Goal: Transaction & Acquisition: Book appointment/travel/reservation

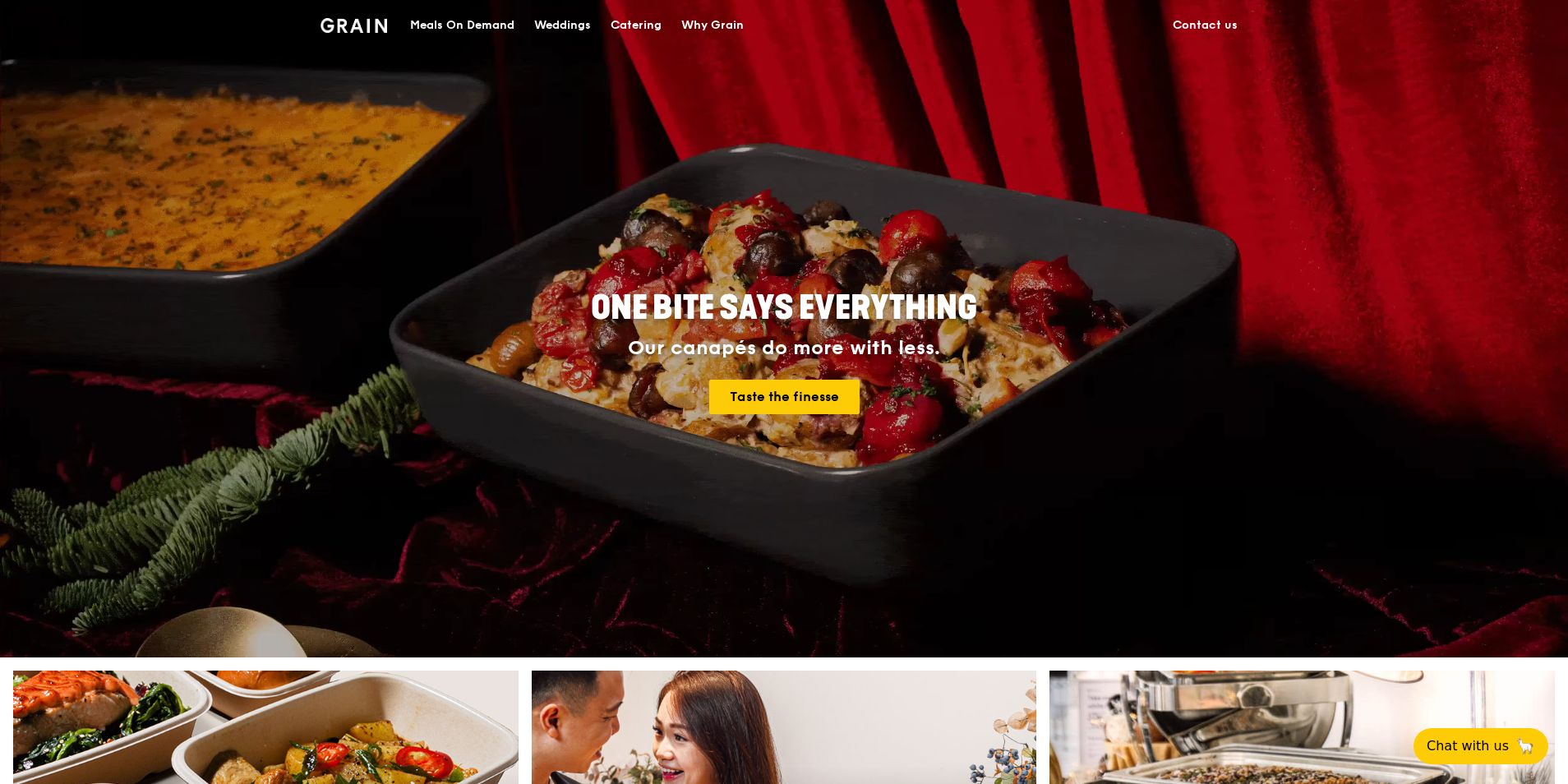
click at [628, 25] on div "Catering" at bounding box center [636, 25] width 51 height 49
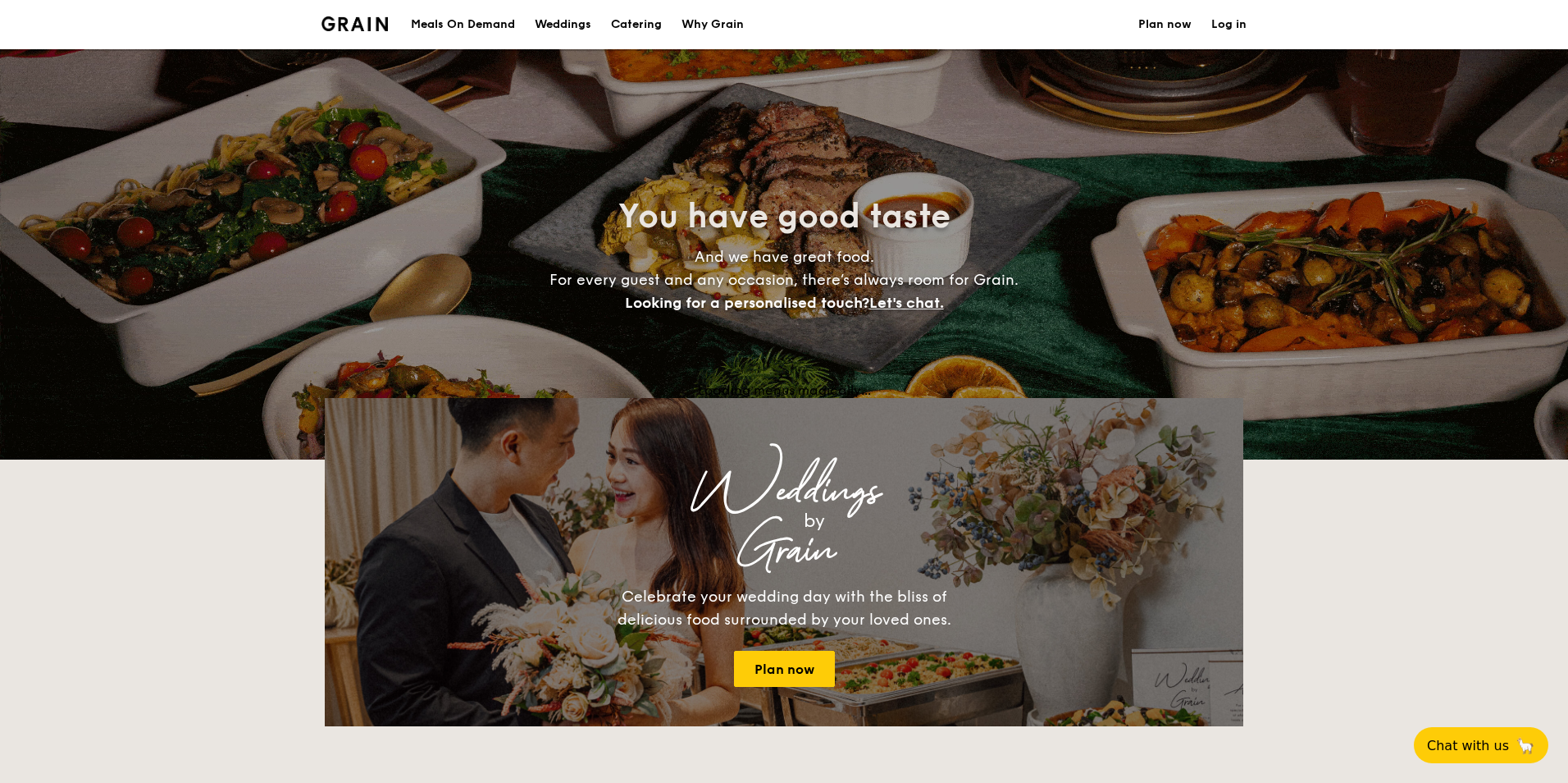
select select
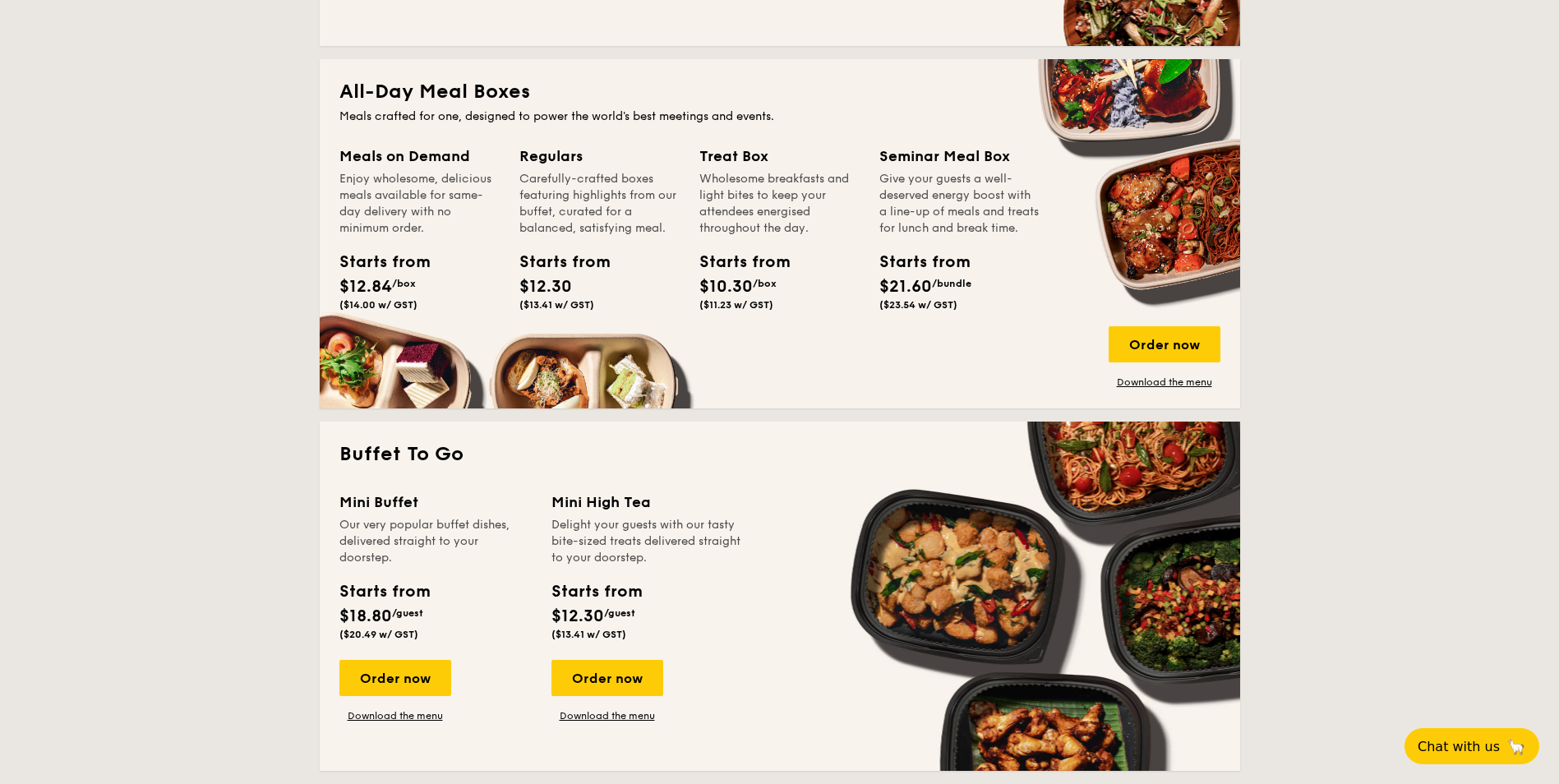
scroll to position [657, 0]
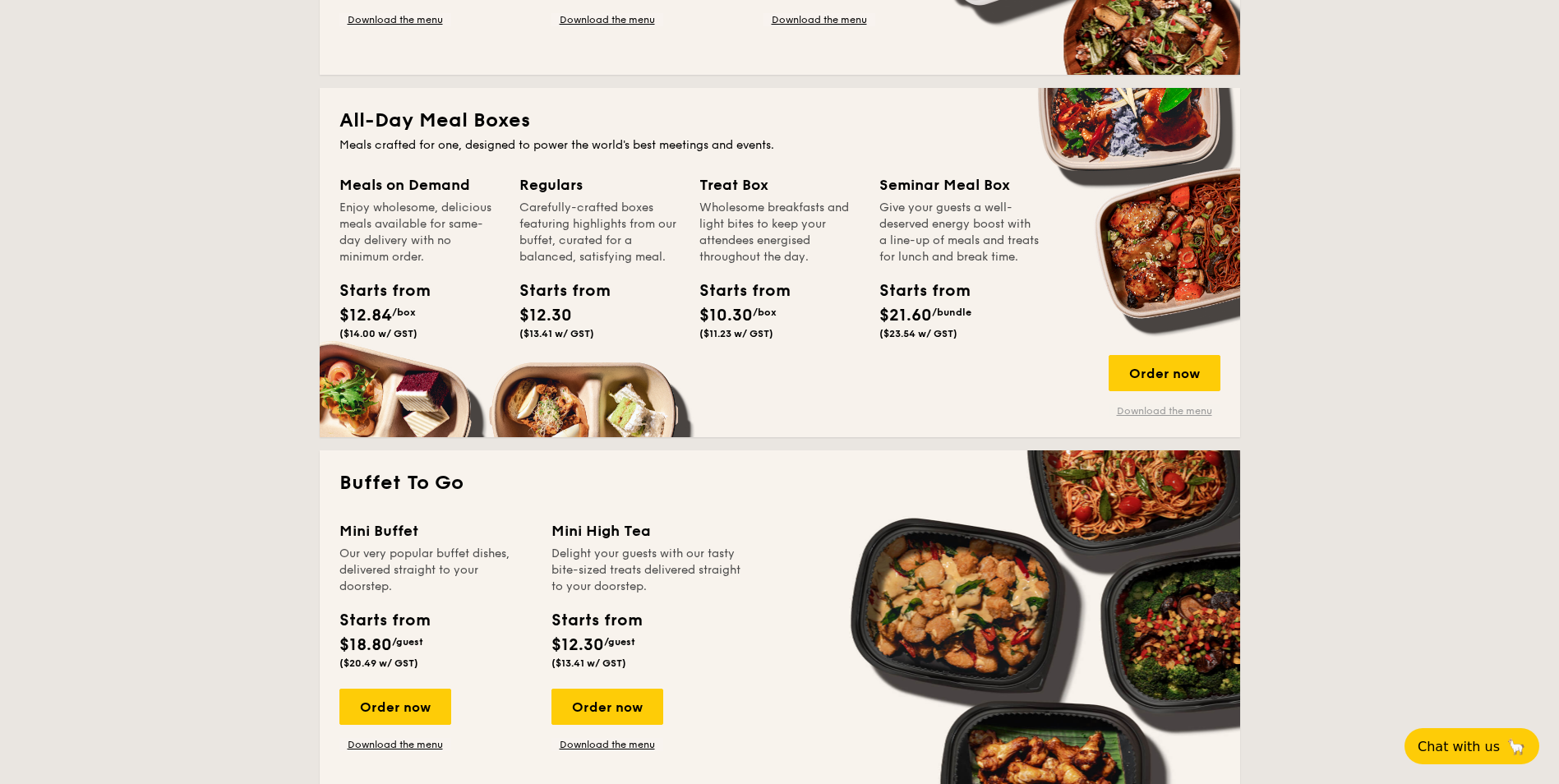
drag, startPoint x: 1163, startPoint y: 410, endPoint x: 1174, endPoint y: 409, distance: 11.0
click at [1163, 410] on link "Download the menu" at bounding box center [1164, 410] width 112 height 13
click at [1177, 369] on div "Order now" at bounding box center [1164, 373] width 112 height 36
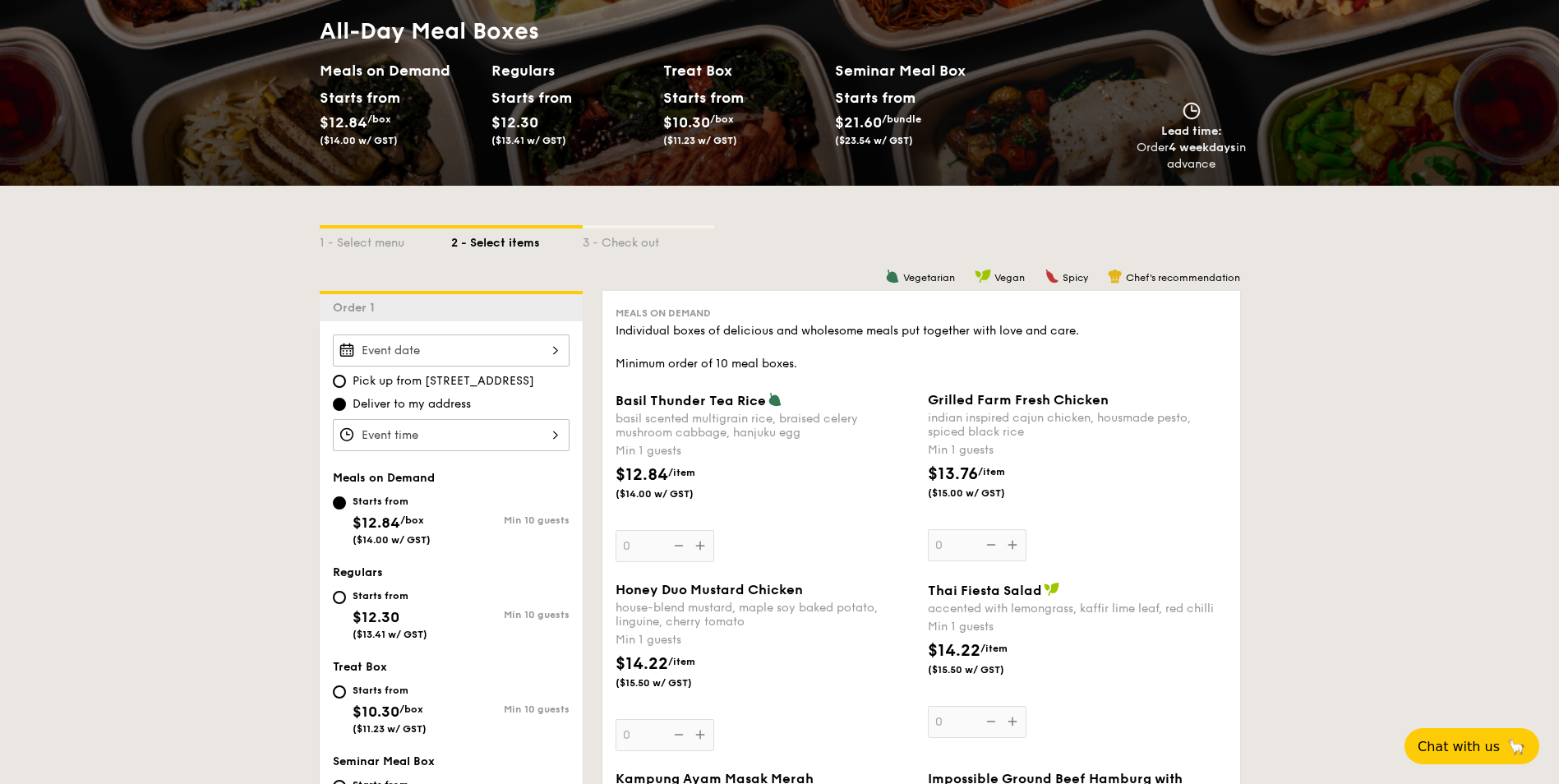
scroll to position [164, 0]
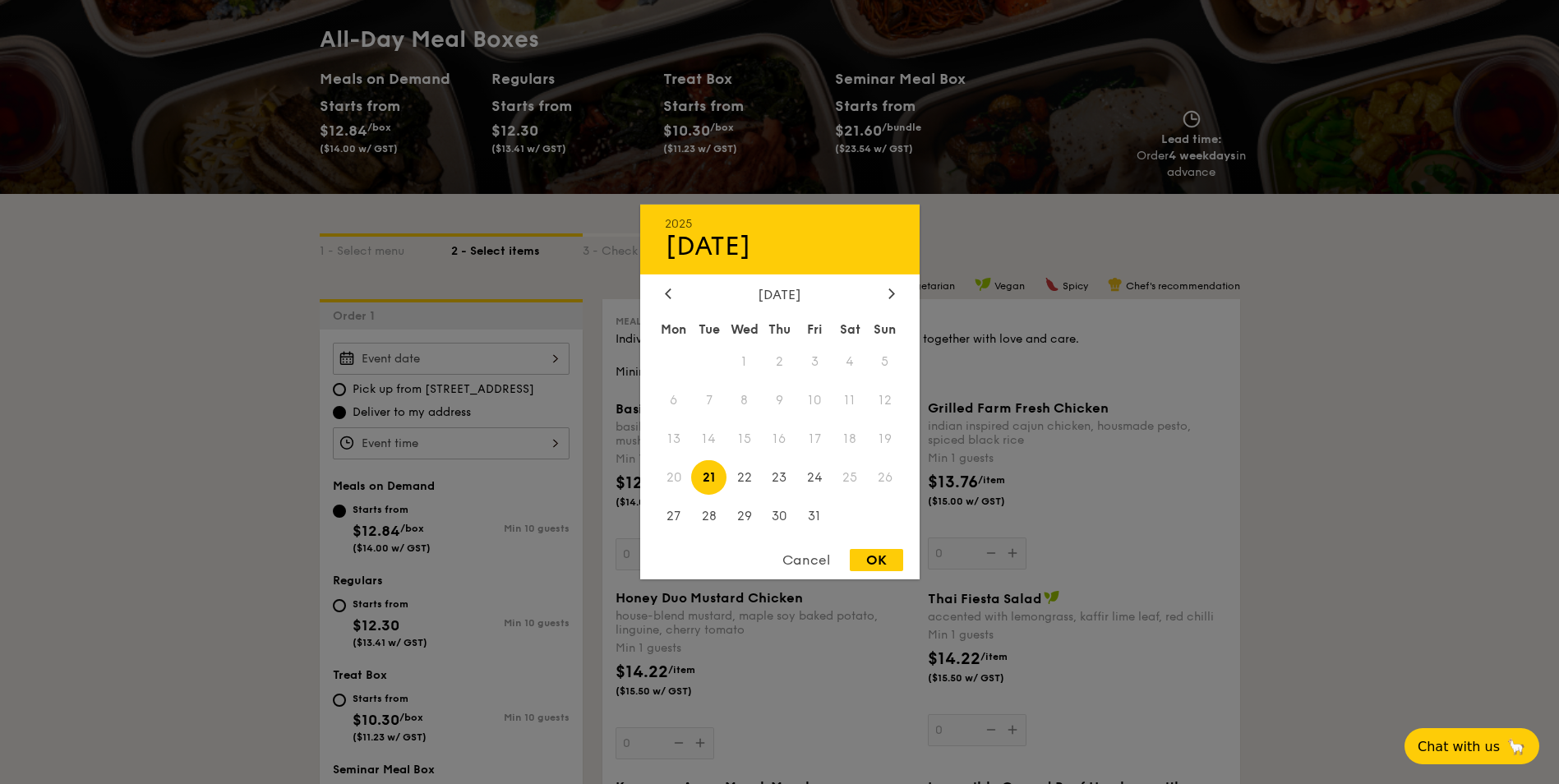
click at [522, 363] on div "2025 Oct [DATE] Tue Wed Thu Fri Sat Sun 1 2 3 4 5 6 7 8 9 10 11 12 13 14 15 16 …" at bounding box center [451, 359] width 237 height 32
click at [876, 554] on div "OK" at bounding box center [877, 559] width 54 height 22
type input "[DATE]"
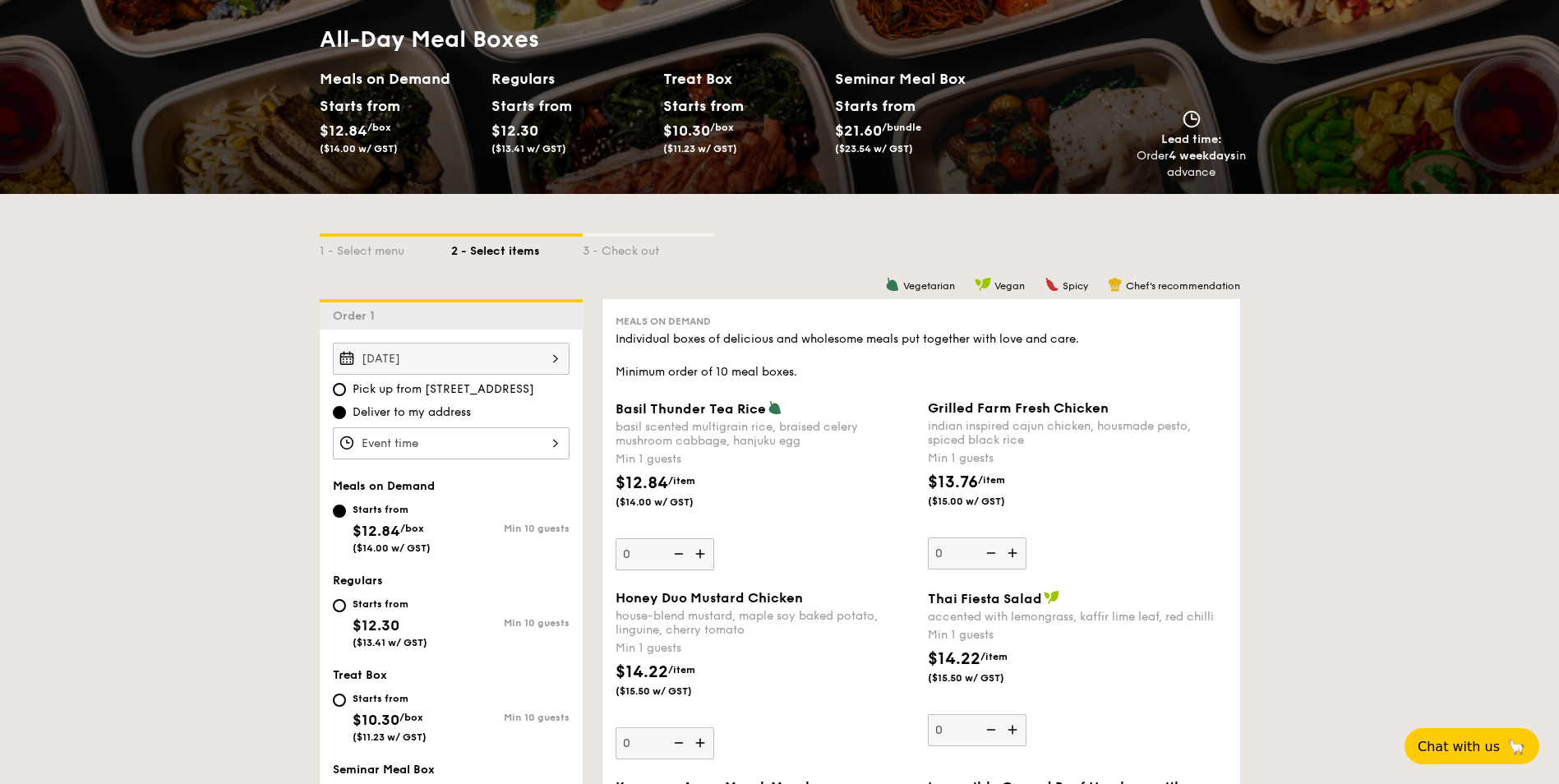
click at [492, 442] on div at bounding box center [451, 443] width 237 height 32
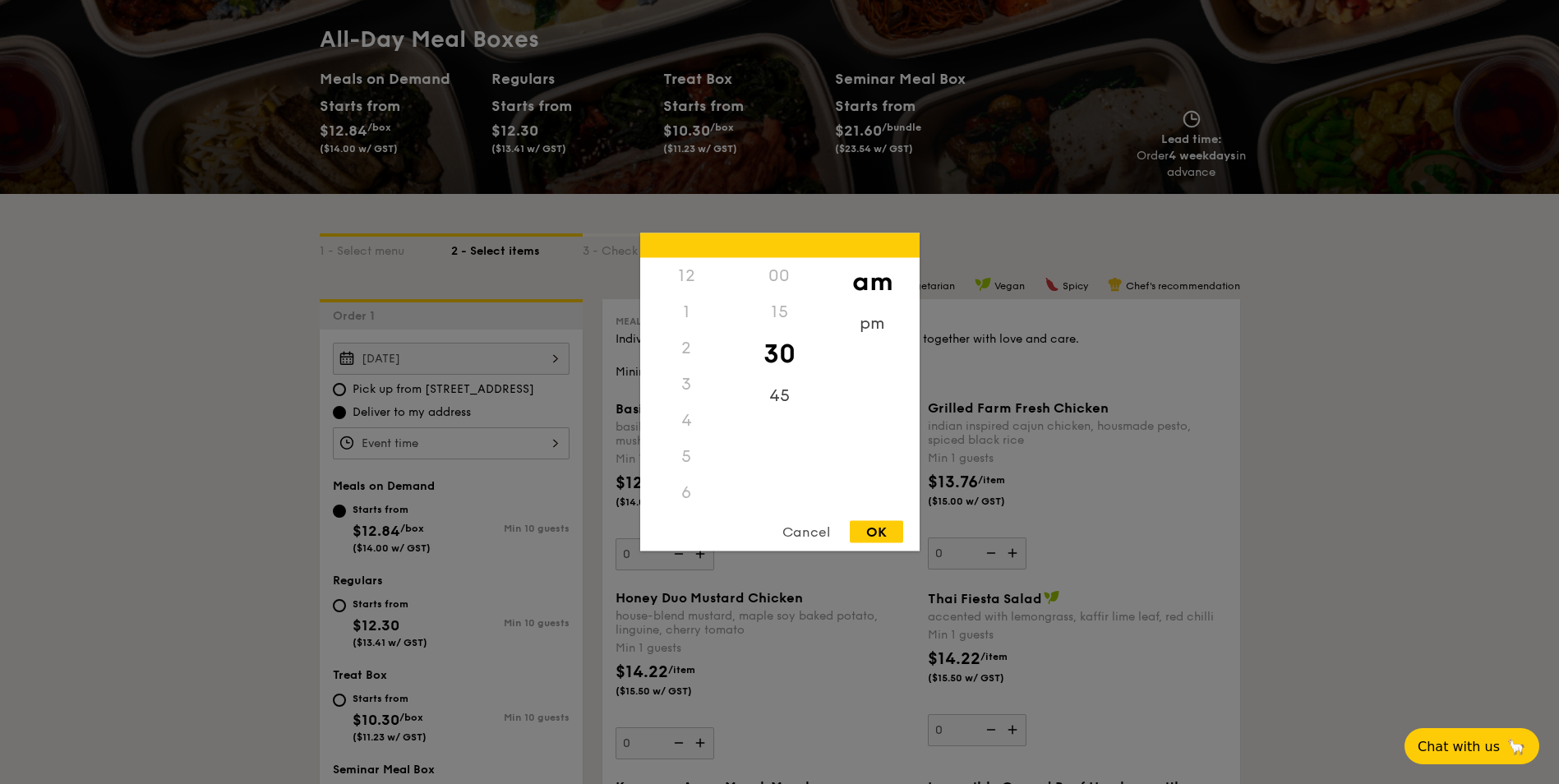
scroll to position [181, 0]
click at [875, 532] on div "OK" at bounding box center [877, 532] width 54 height 22
click at [511, 448] on div "10:30AM 12 1 2 3 4 5 6 7 8 9 10 11 00 15 30 45 am pm Cancel OK" at bounding box center [451, 443] width 237 height 32
click at [876, 322] on div "pm" at bounding box center [873, 330] width 93 height 47
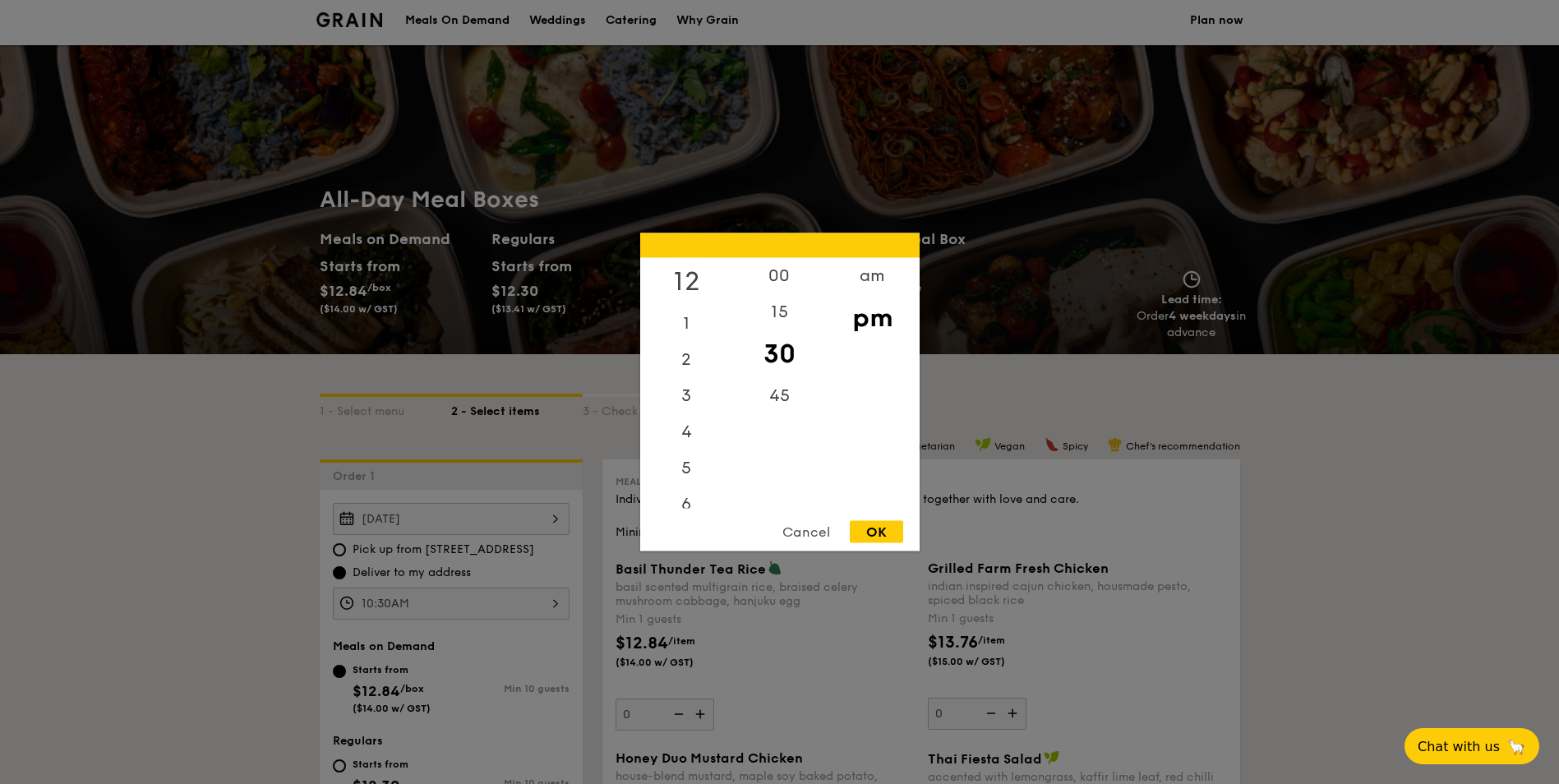
scroll to position [0, 0]
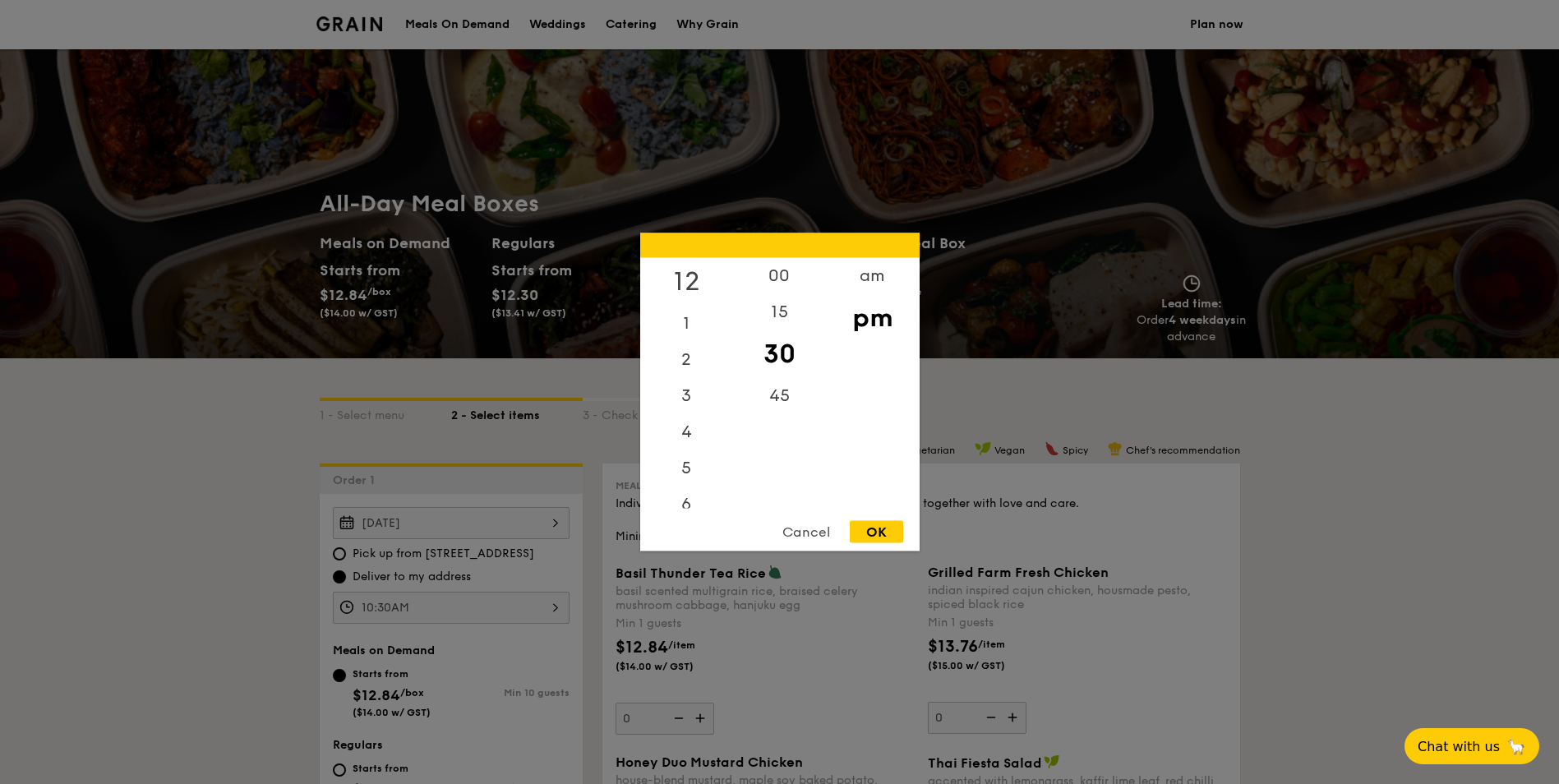
click at [683, 272] on div "12" at bounding box center [687, 282] width 93 height 47
click at [788, 287] on div "00" at bounding box center [780, 282] width 93 height 47
click at [882, 524] on div "OK" at bounding box center [877, 532] width 54 height 22
type input "12:00PM"
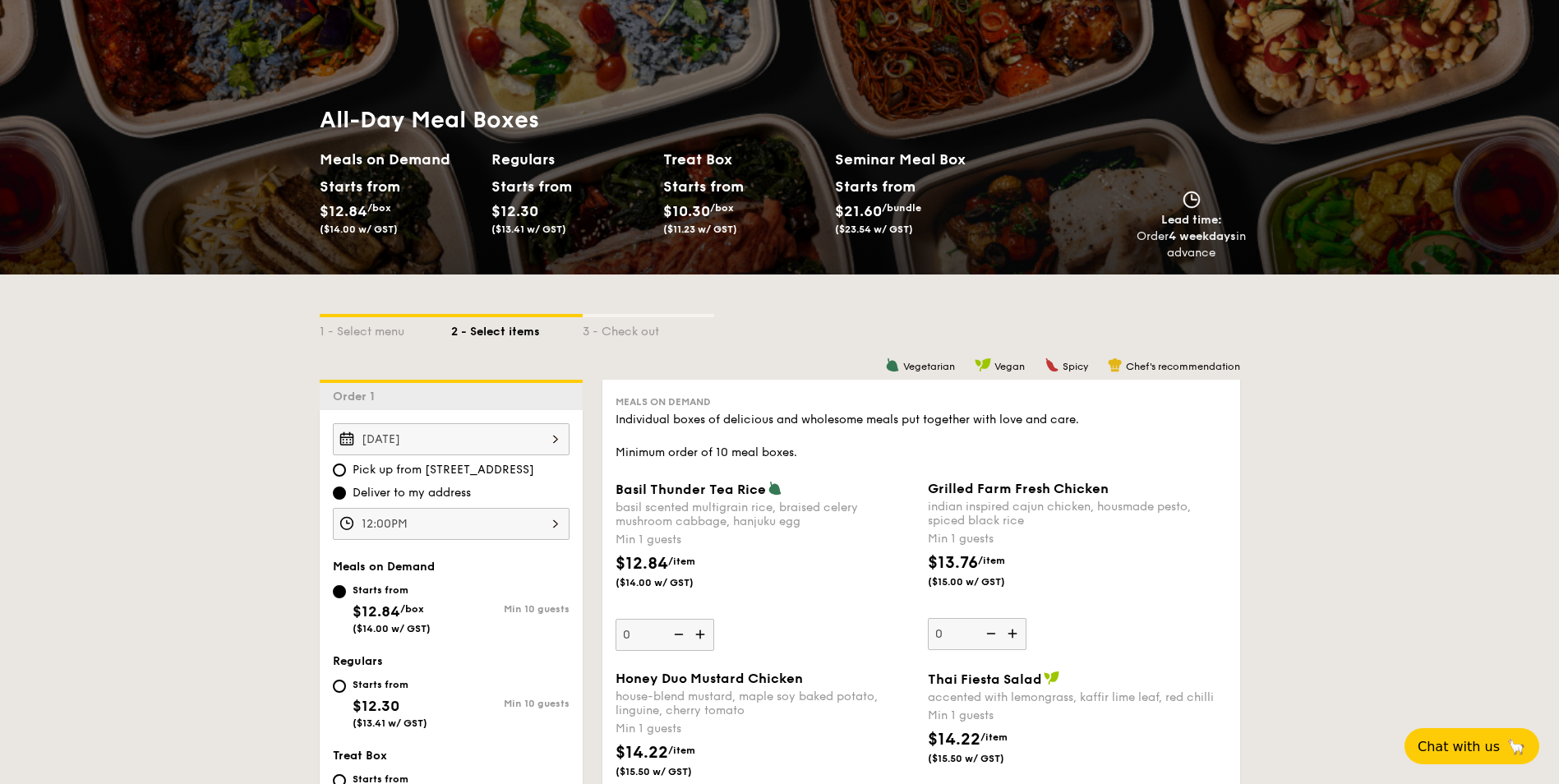
scroll to position [164, 0]
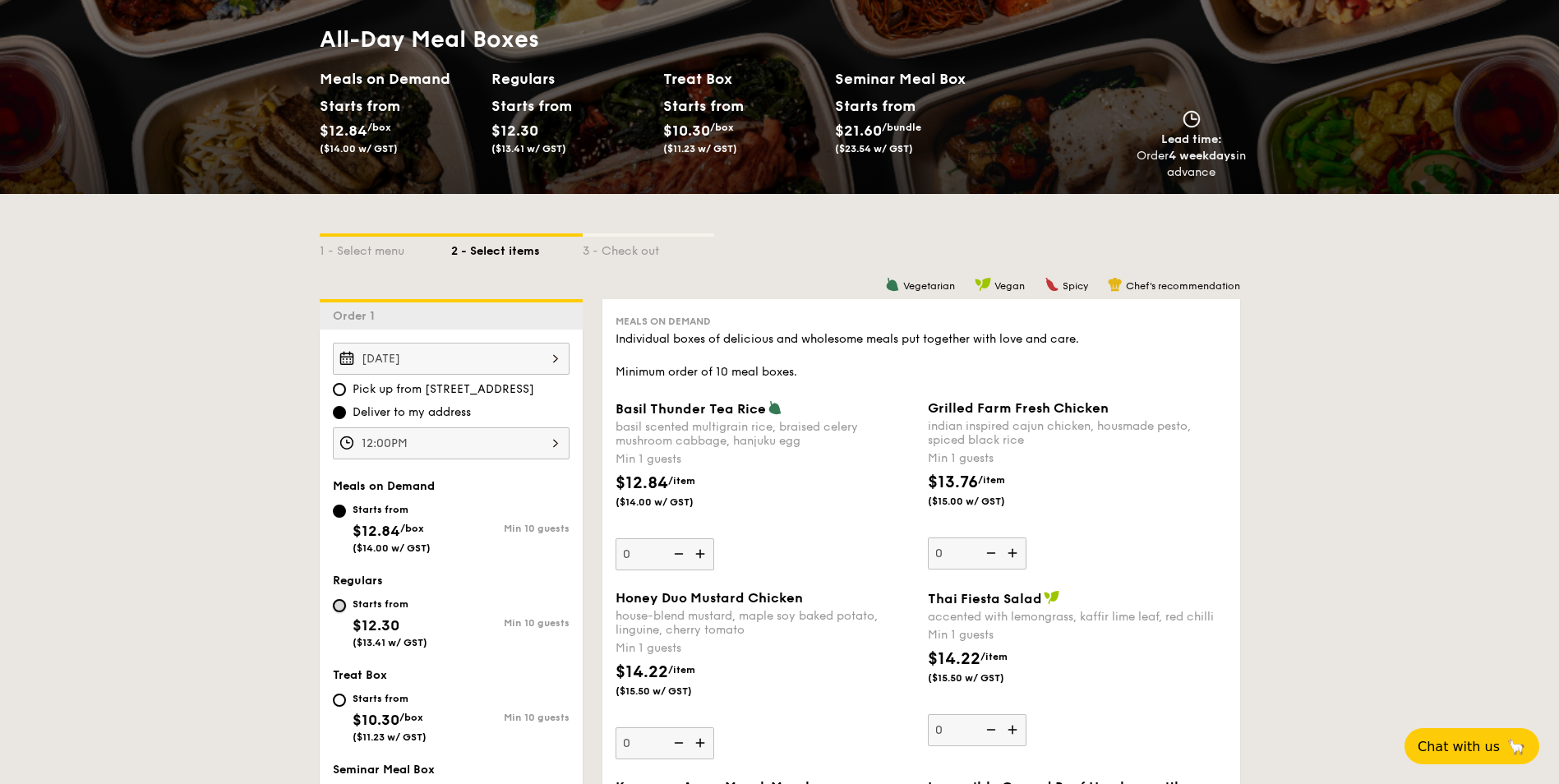
click at [338, 610] on input "Starts from $12.30 ($13.41 w/ GST) Min 10 guests" at bounding box center [339, 606] width 13 height 13
radio input "true"
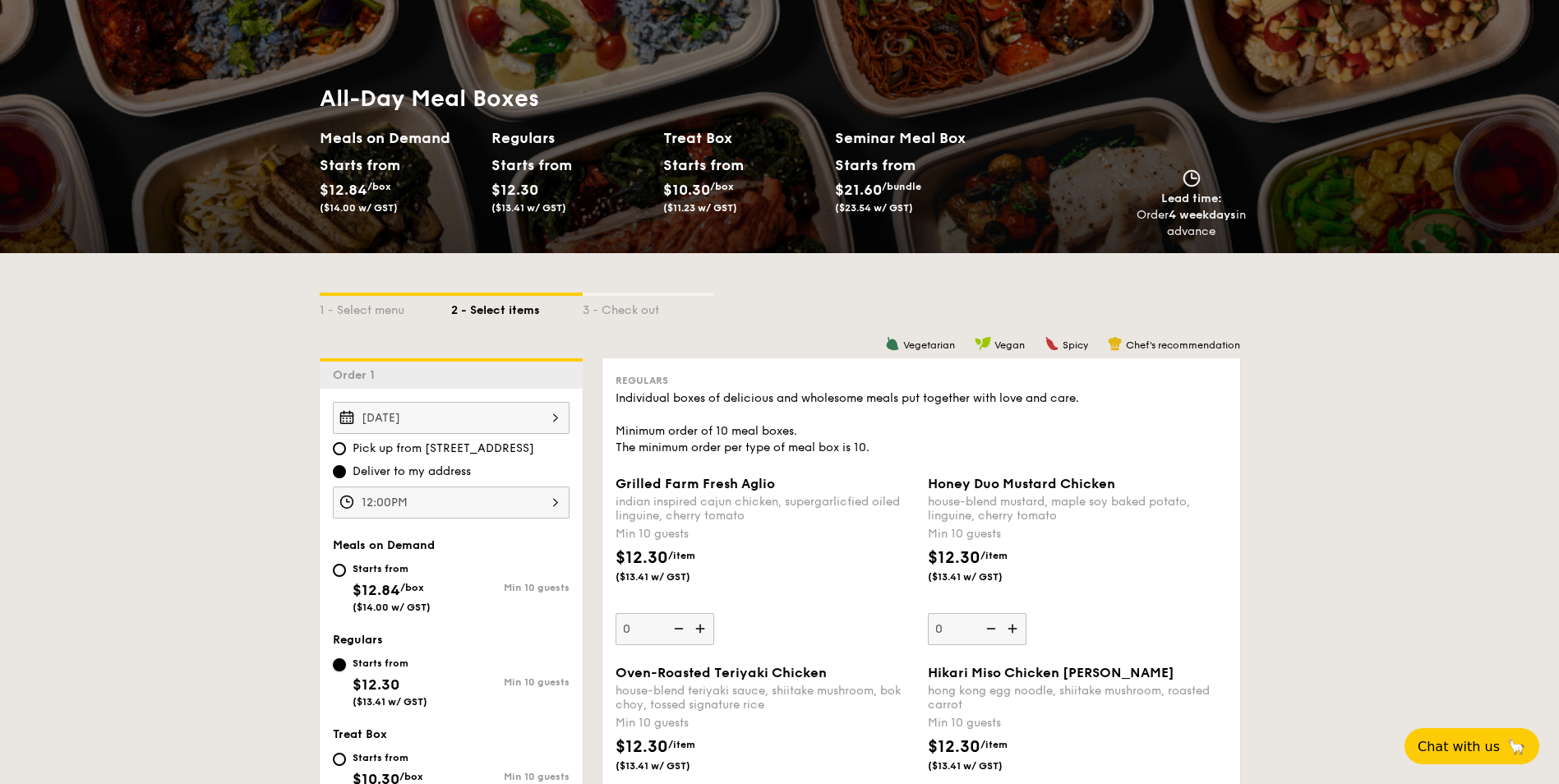
scroll to position [82, 0]
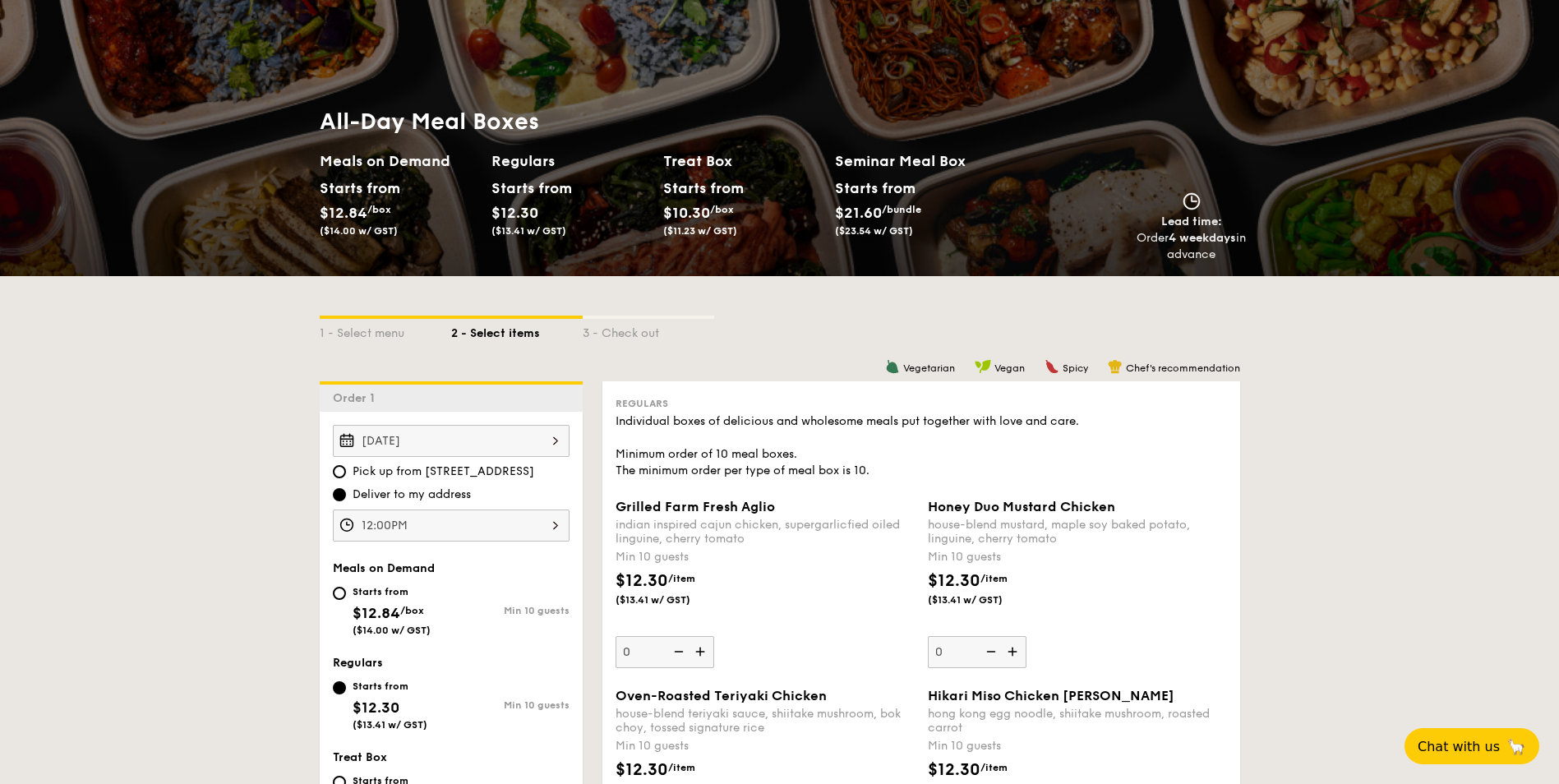
click at [1008, 651] on img at bounding box center [1015, 652] width 25 height 32
click at [1008, 651] on input "0" at bounding box center [977, 652] width 98 height 32
click at [994, 654] on img at bounding box center [990, 652] width 25 height 32
click at [994, 654] on input "10" at bounding box center [977, 652] width 98 height 32
type input "0"
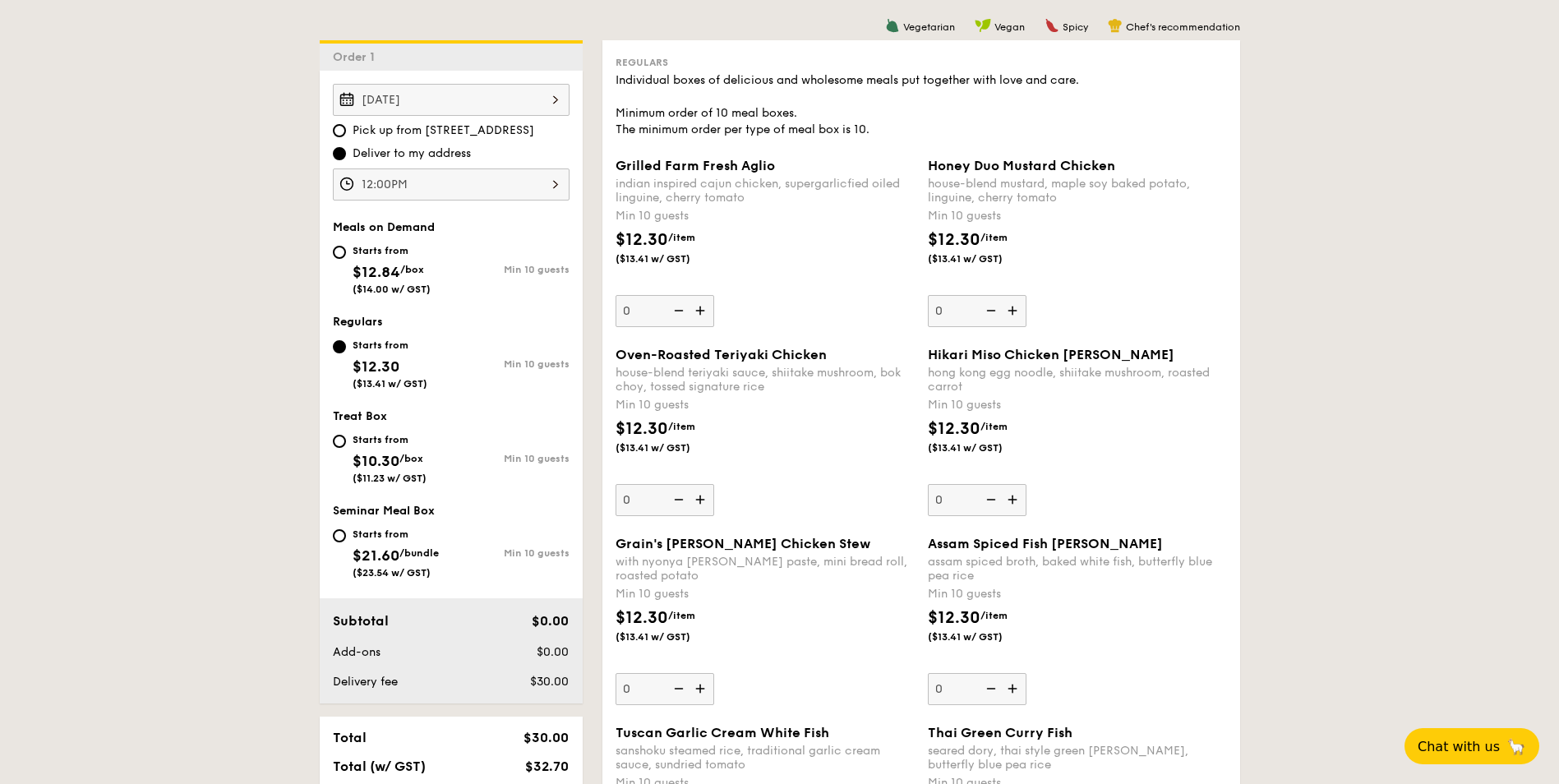
scroll to position [410, 0]
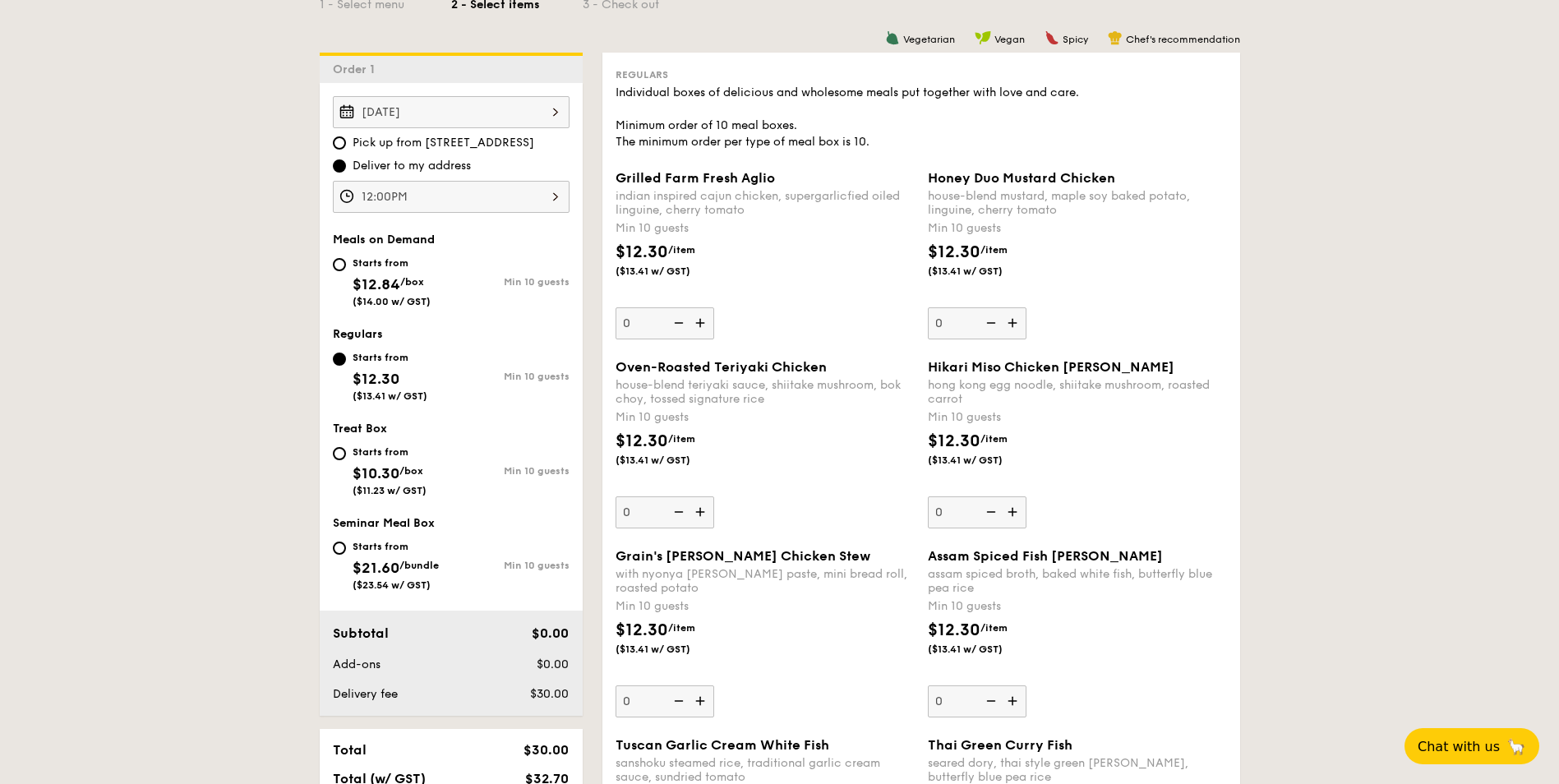
click at [471, 195] on div "12:00PM" at bounding box center [451, 197] width 237 height 32
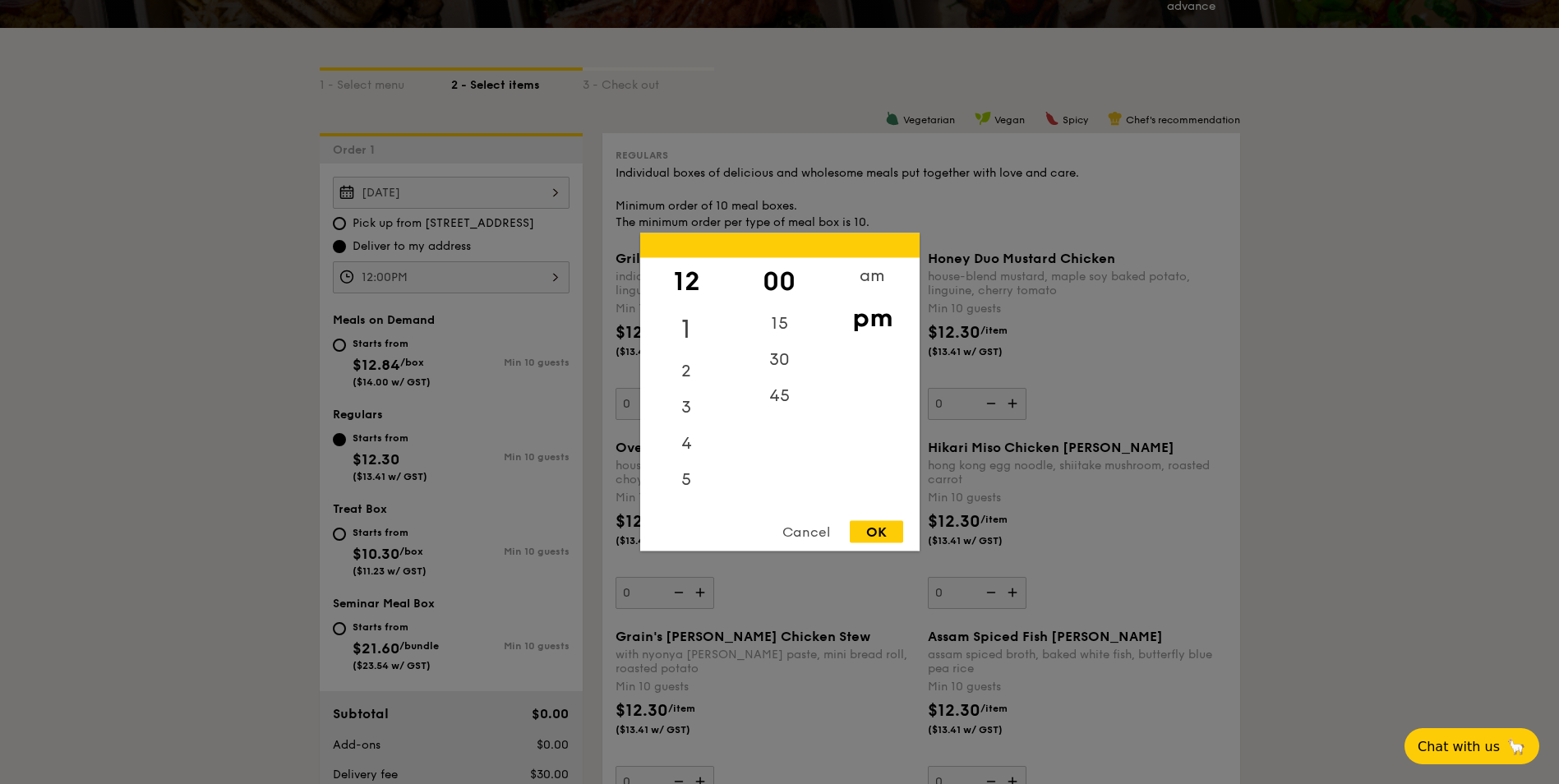
scroll to position [246, 0]
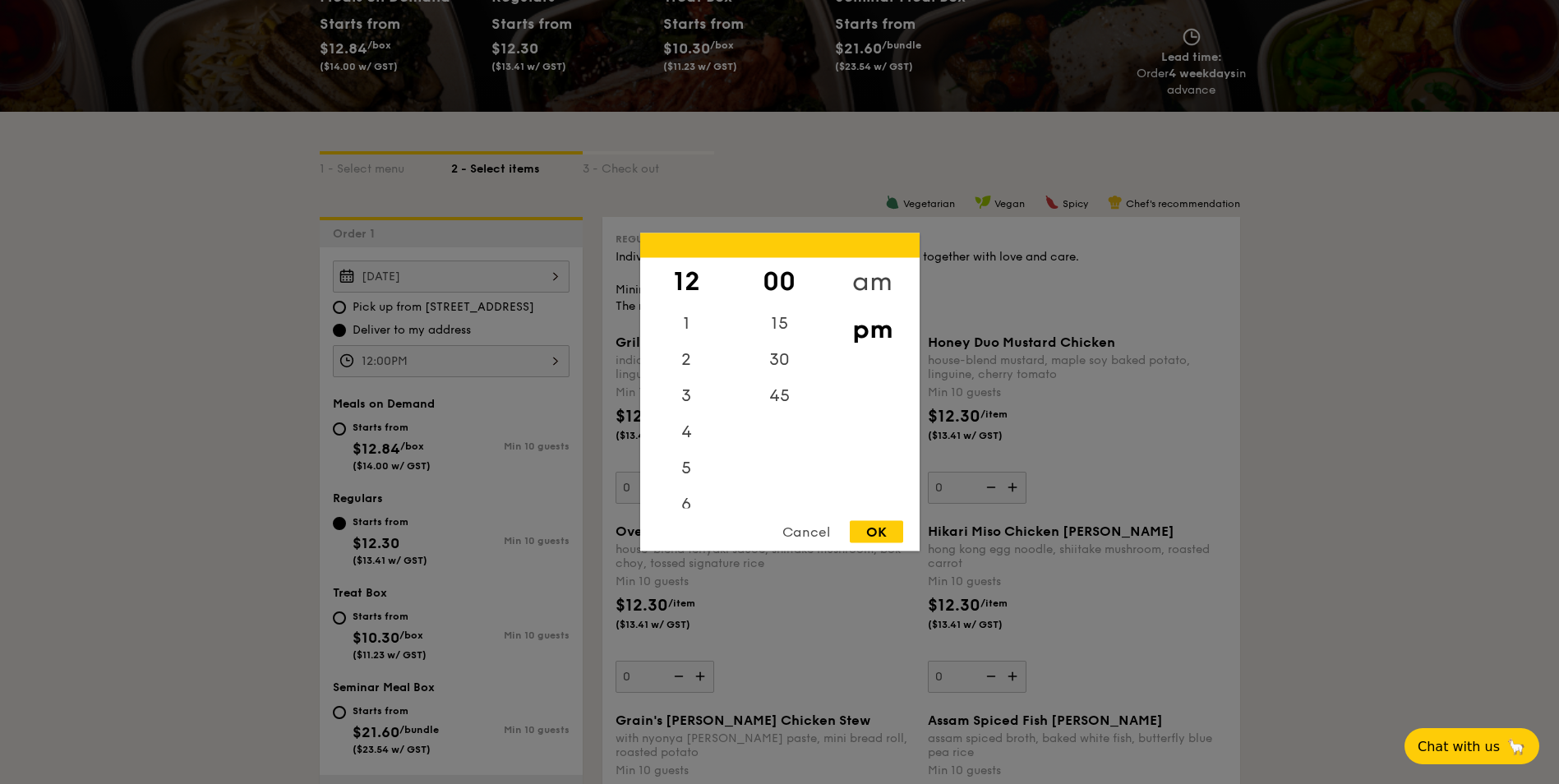
click at [856, 285] on div "am" at bounding box center [873, 282] width 93 height 47
click at [689, 483] on div "11" at bounding box center [687, 484] width 93 height 47
click at [774, 368] on div "30" at bounding box center [780, 366] width 93 height 47
click at [782, 394] on div "45" at bounding box center [780, 402] width 93 height 47
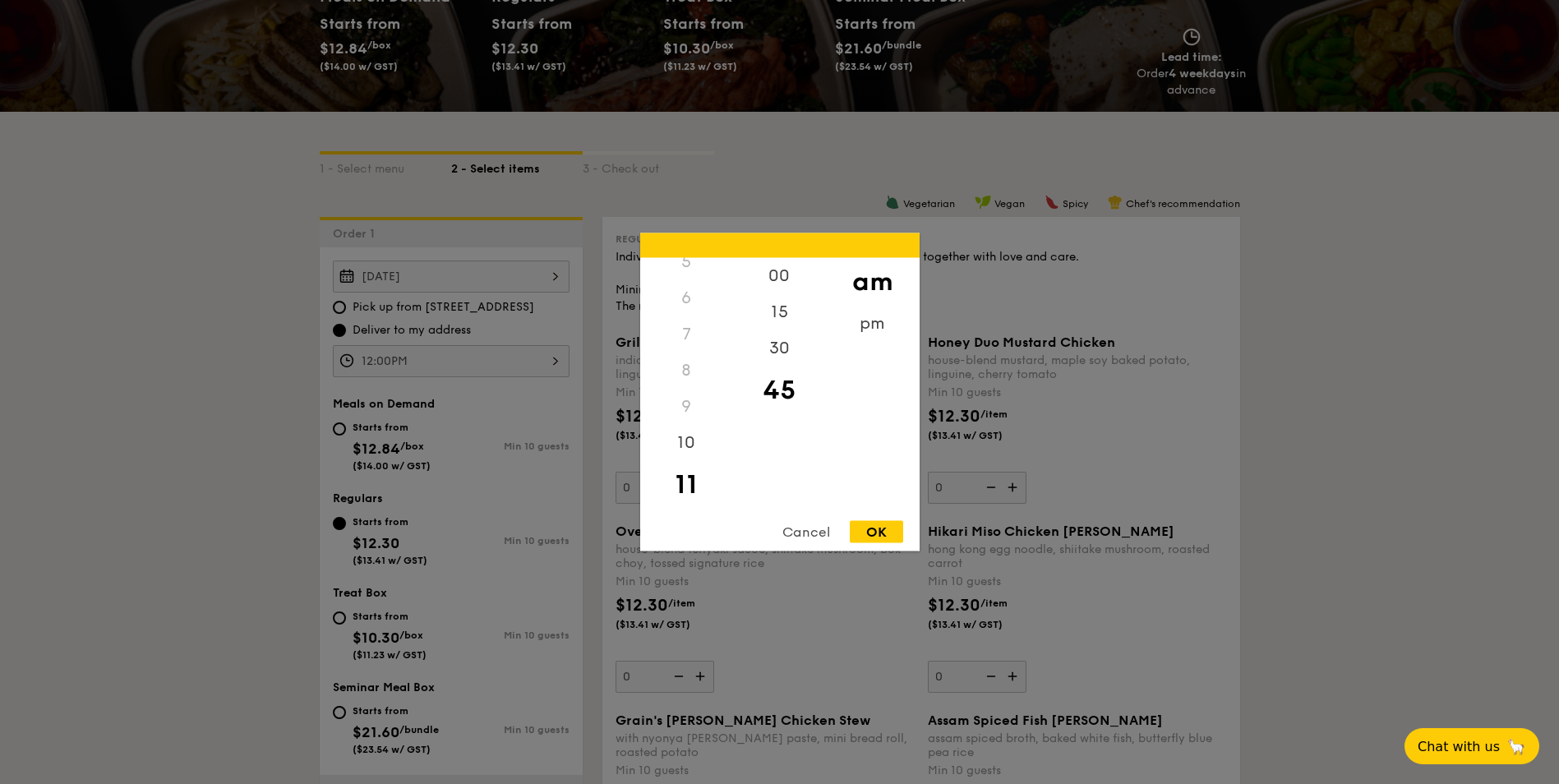
click at [873, 532] on div "OK" at bounding box center [877, 532] width 54 height 22
type input "11:45AM"
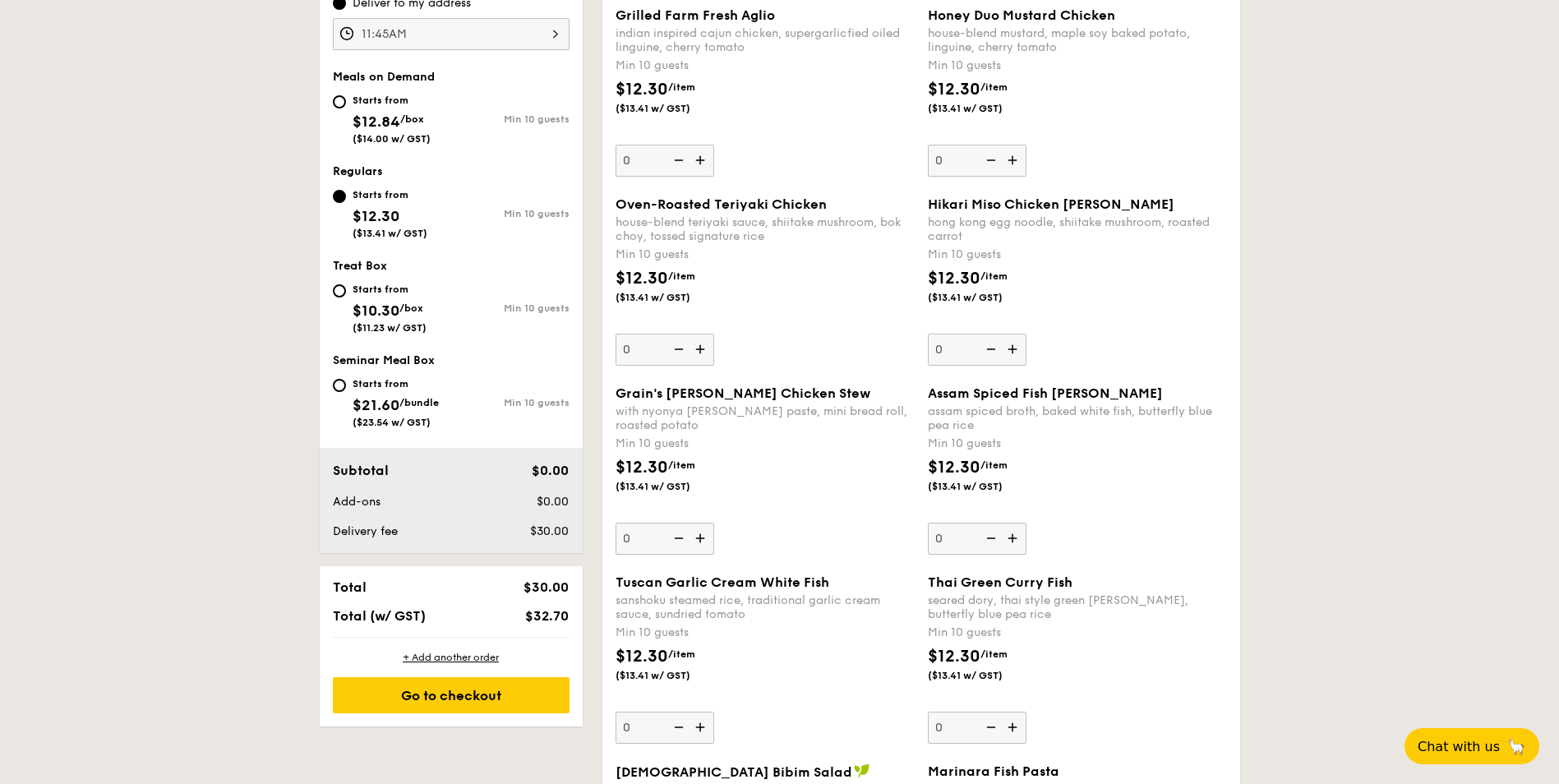
scroll to position [575, 0]
click at [1024, 351] on img at bounding box center [1015, 348] width 25 height 32
click at [1024, 351] on input "0" at bounding box center [977, 348] width 98 height 32
type input "10"
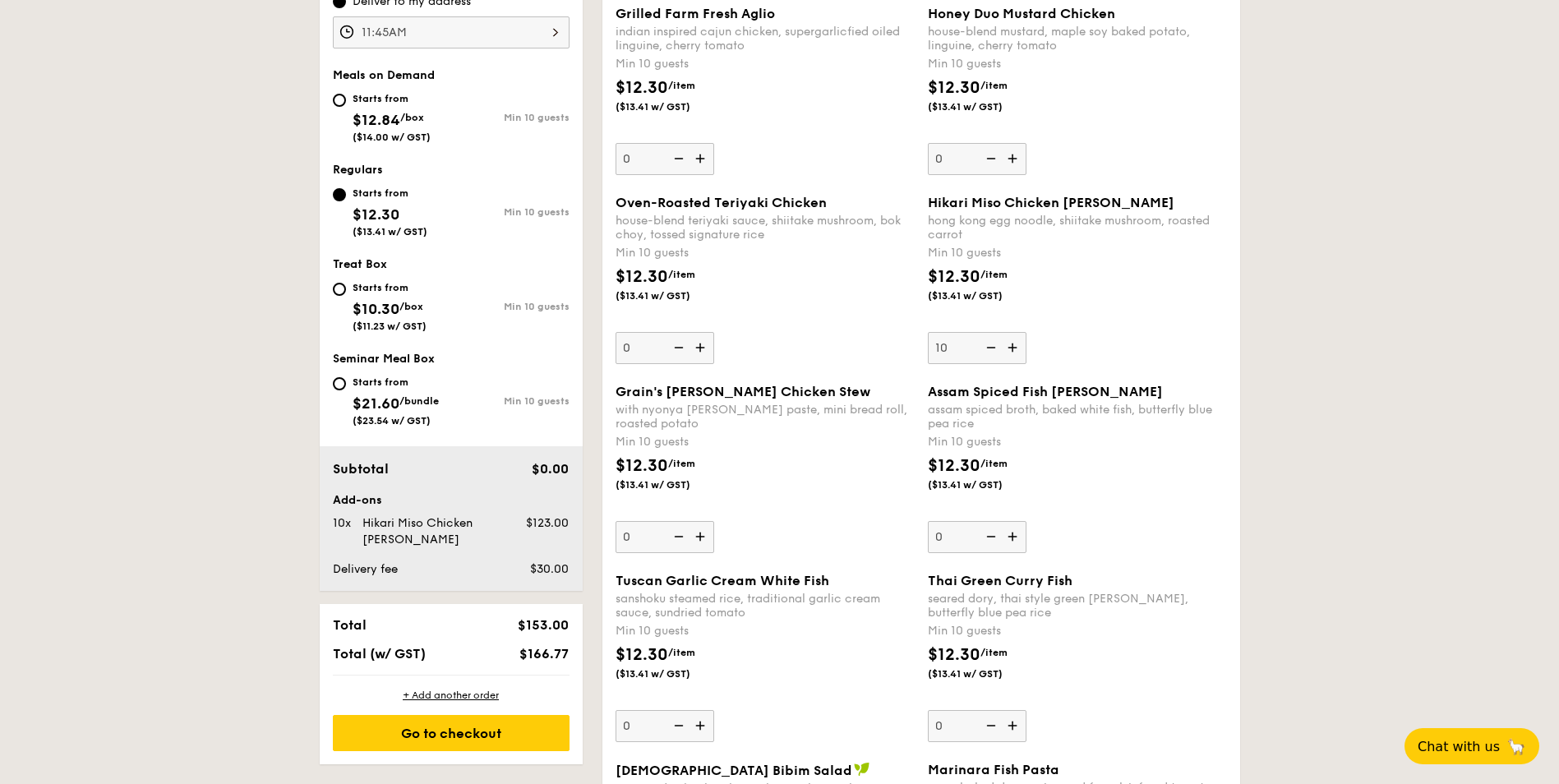
click at [707, 347] on img at bounding box center [702, 348] width 25 height 32
click at [707, 347] on input "0" at bounding box center [665, 348] width 98 height 32
type input "10"
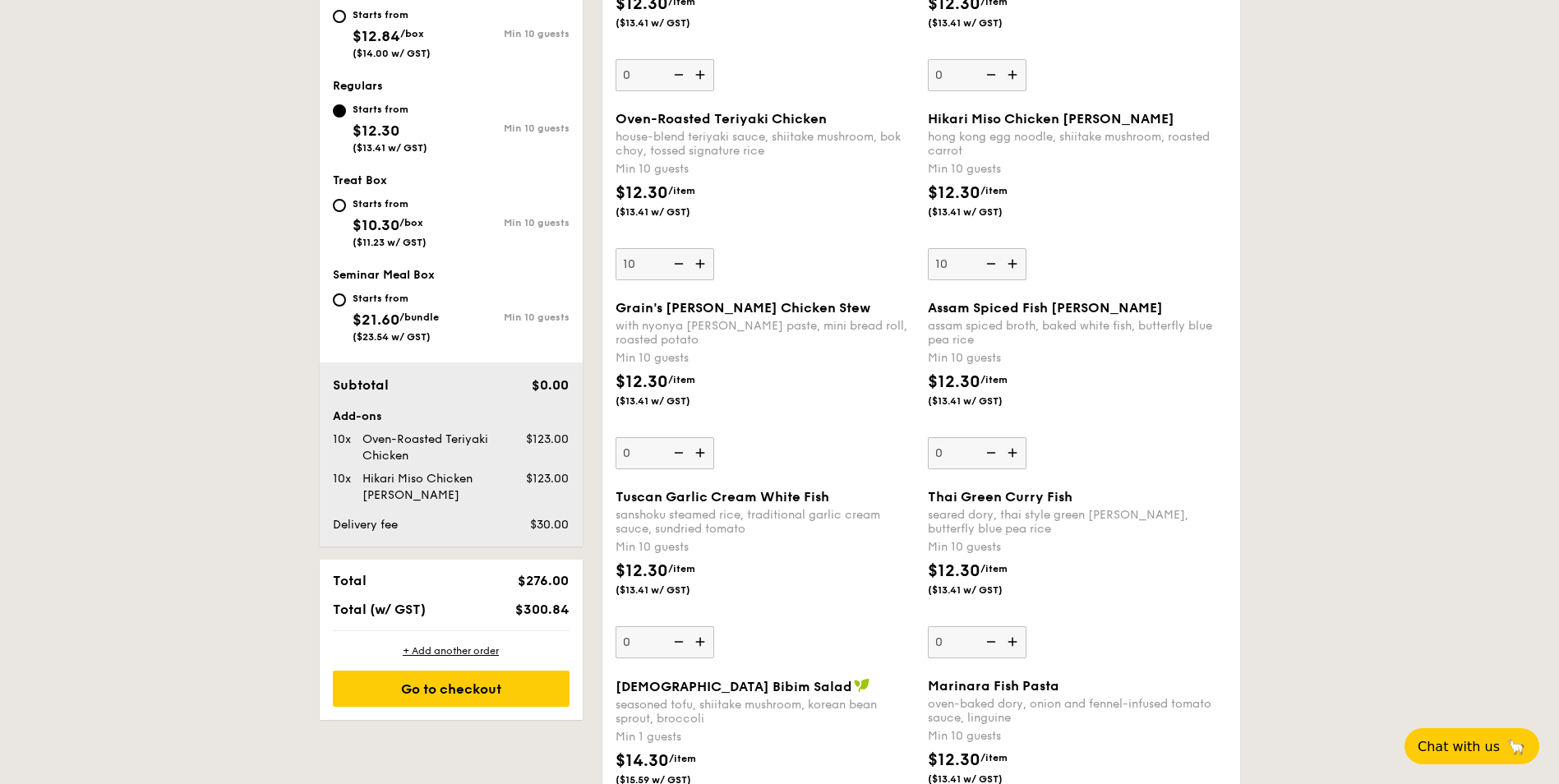
scroll to position [739, 0]
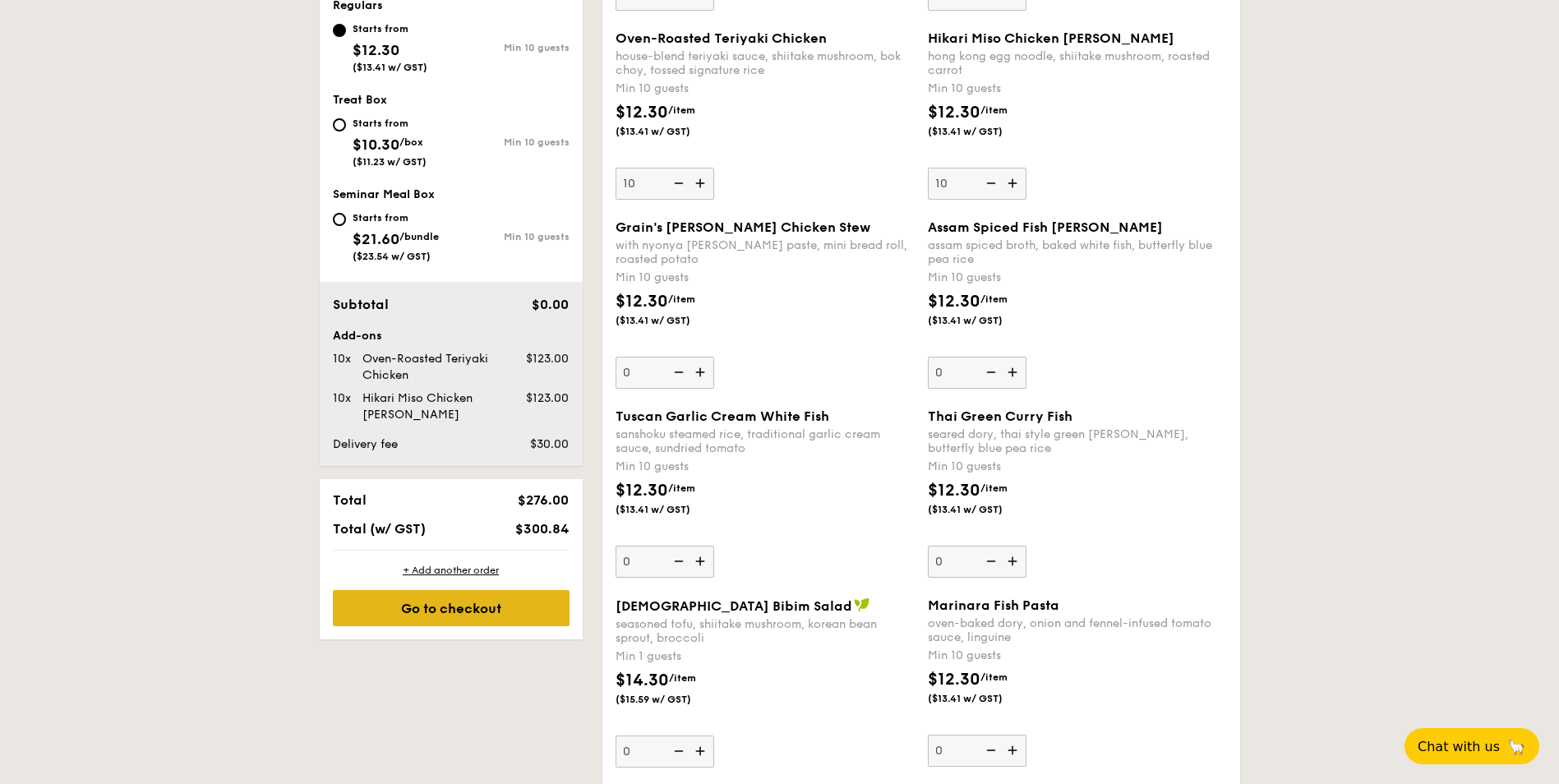
click at [513, 603] on div "Go to checkout" at bounding box center [451, 607] width 237 height 36
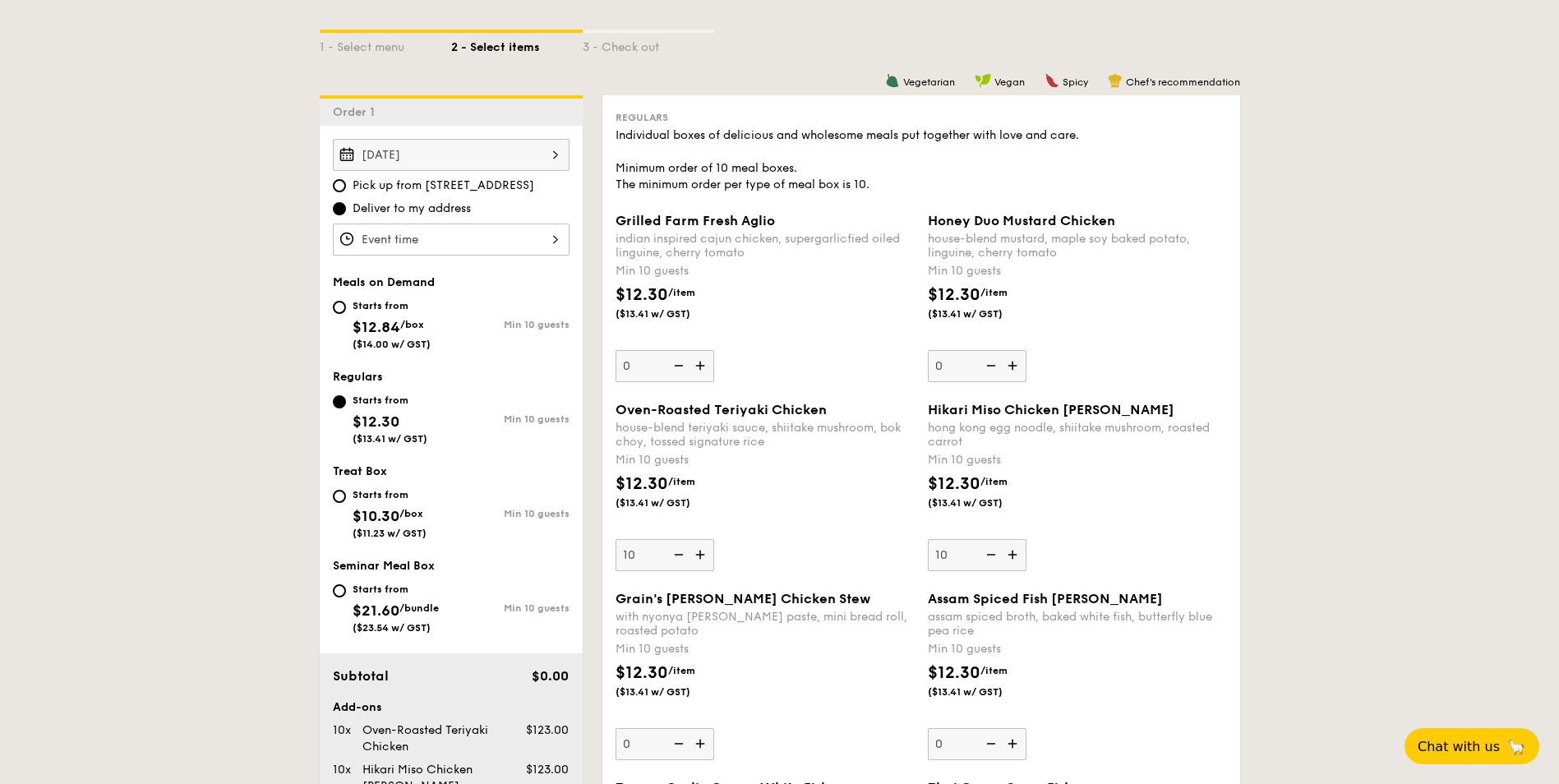
scroll to position [246, 0]
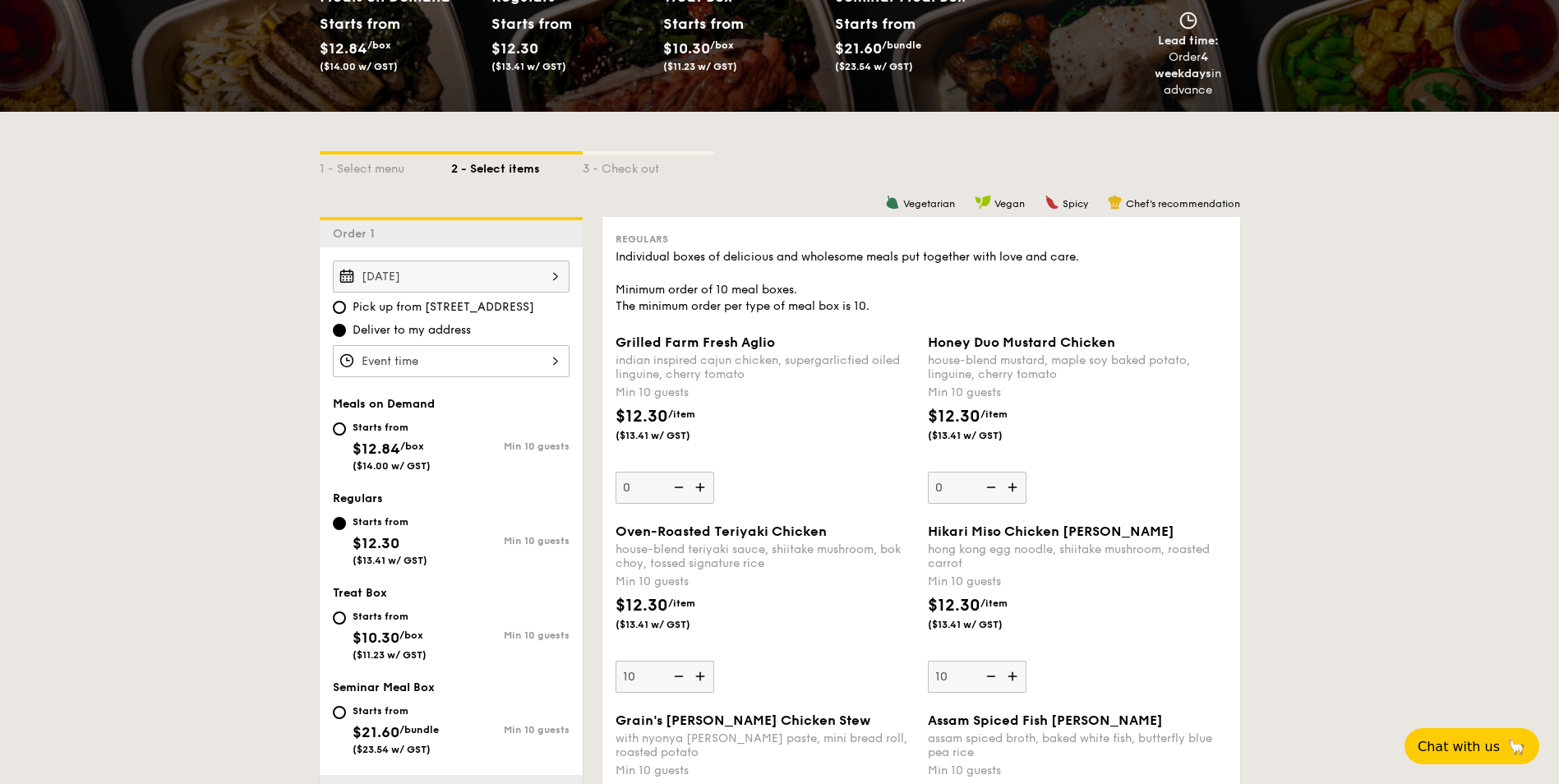
click at [545, 359] on div at bounding box center [451, 361] width 237 height 32
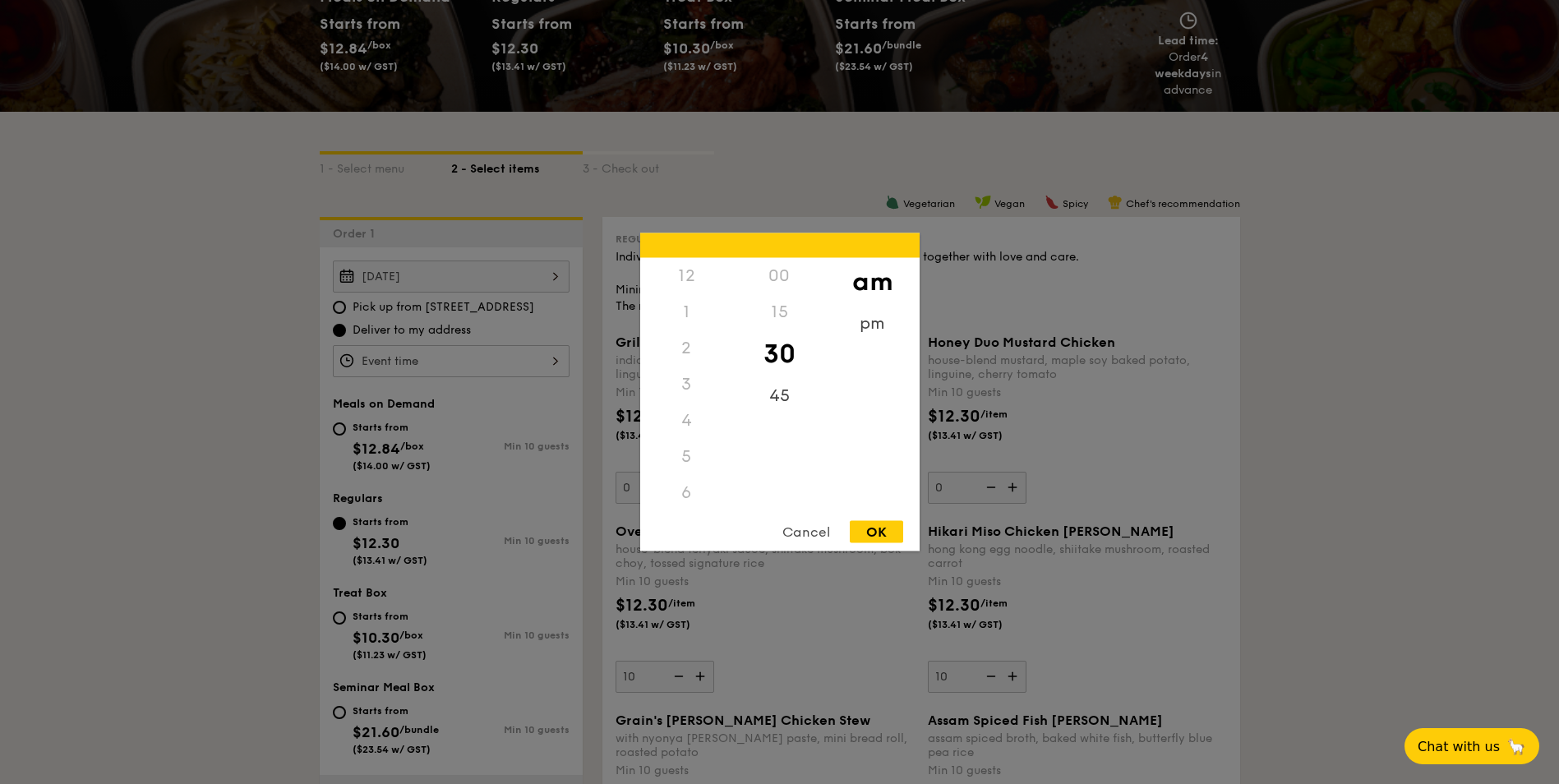
scroll to position [181, 0]
click at [687, 515] on div "12 1 2 3 4 5 6 7 8 9 10 11 00 15 30 45 am pm Cancel OK" at bounding box center [780, 392] width 280 height 318
click at [691, 507] on div "11" at bounding box center [687, 510] width 93 height 47
click at [776, 388] on div "45" at bounding box center [780, 402] width 93 height 47
click at [789, 344] on div "30" at bounding box center [780, 354] width 93 height 47
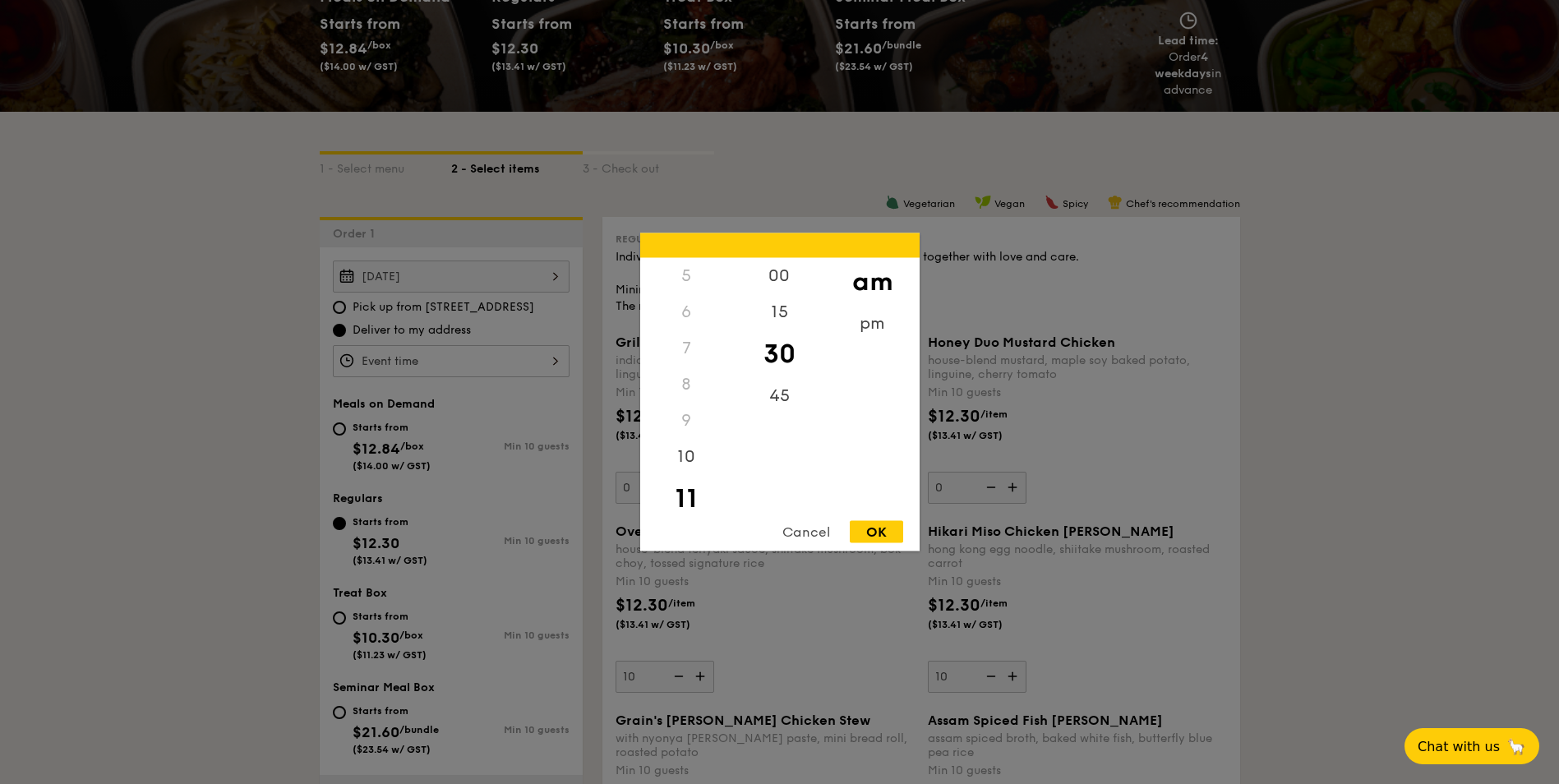
click at [877, 526] on div "OK" at bounding box center [877, 532] width 54 height 22
type input "11:30AM"
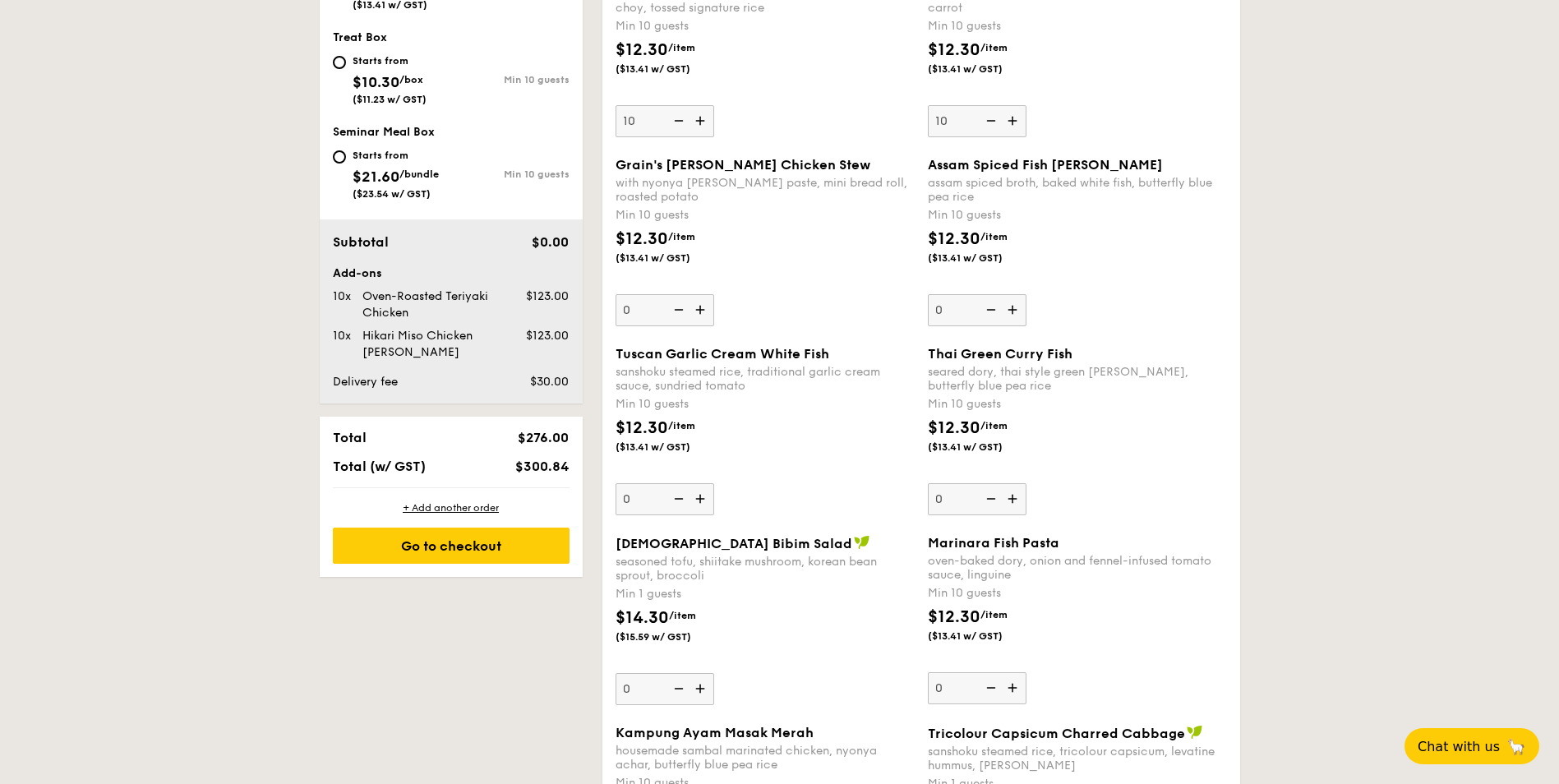
scroll to position [904, 0]
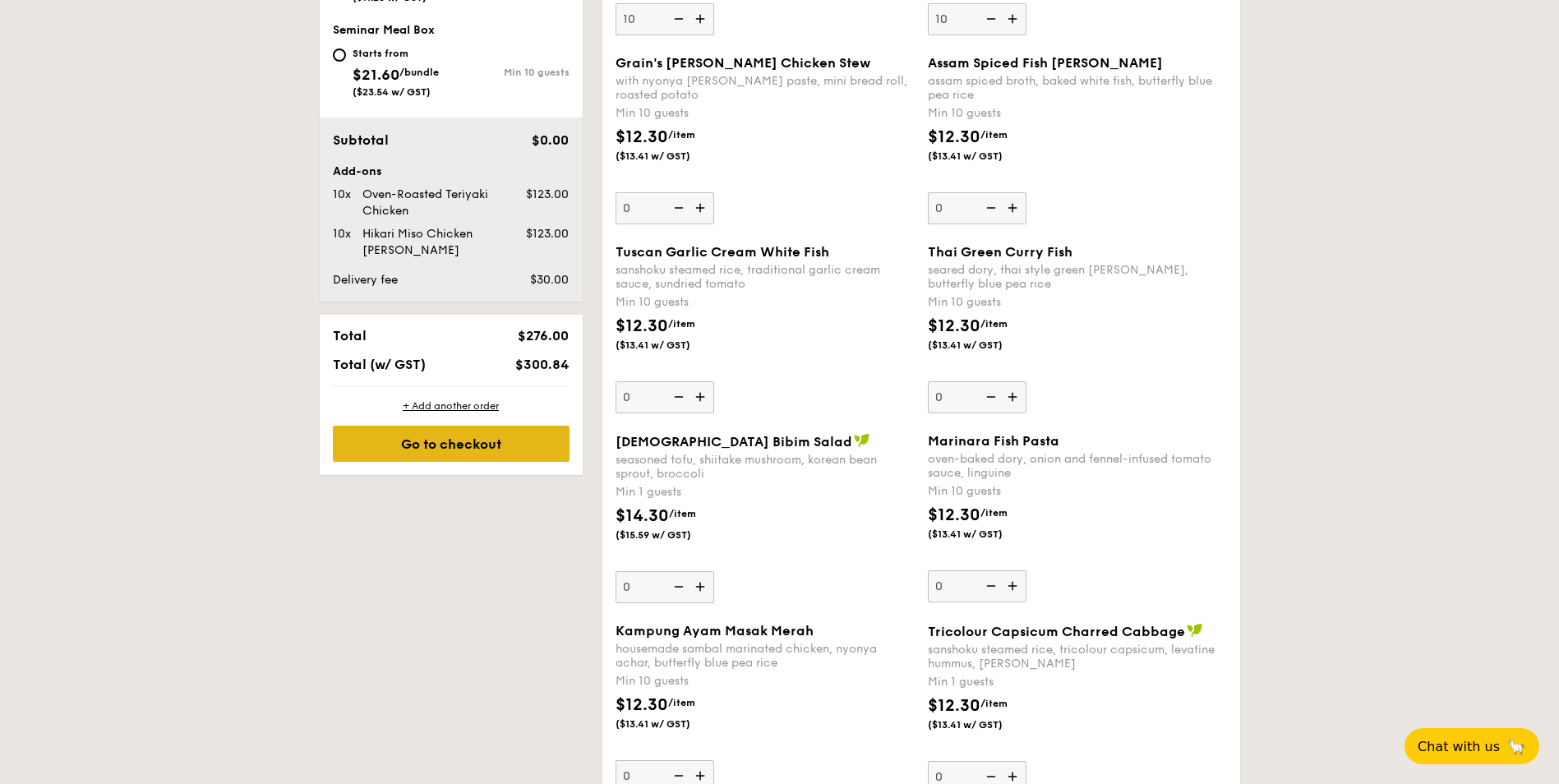
click at [424, 440] on div "Go to checkout" at bounding box center [451, 443] width 237 height 36
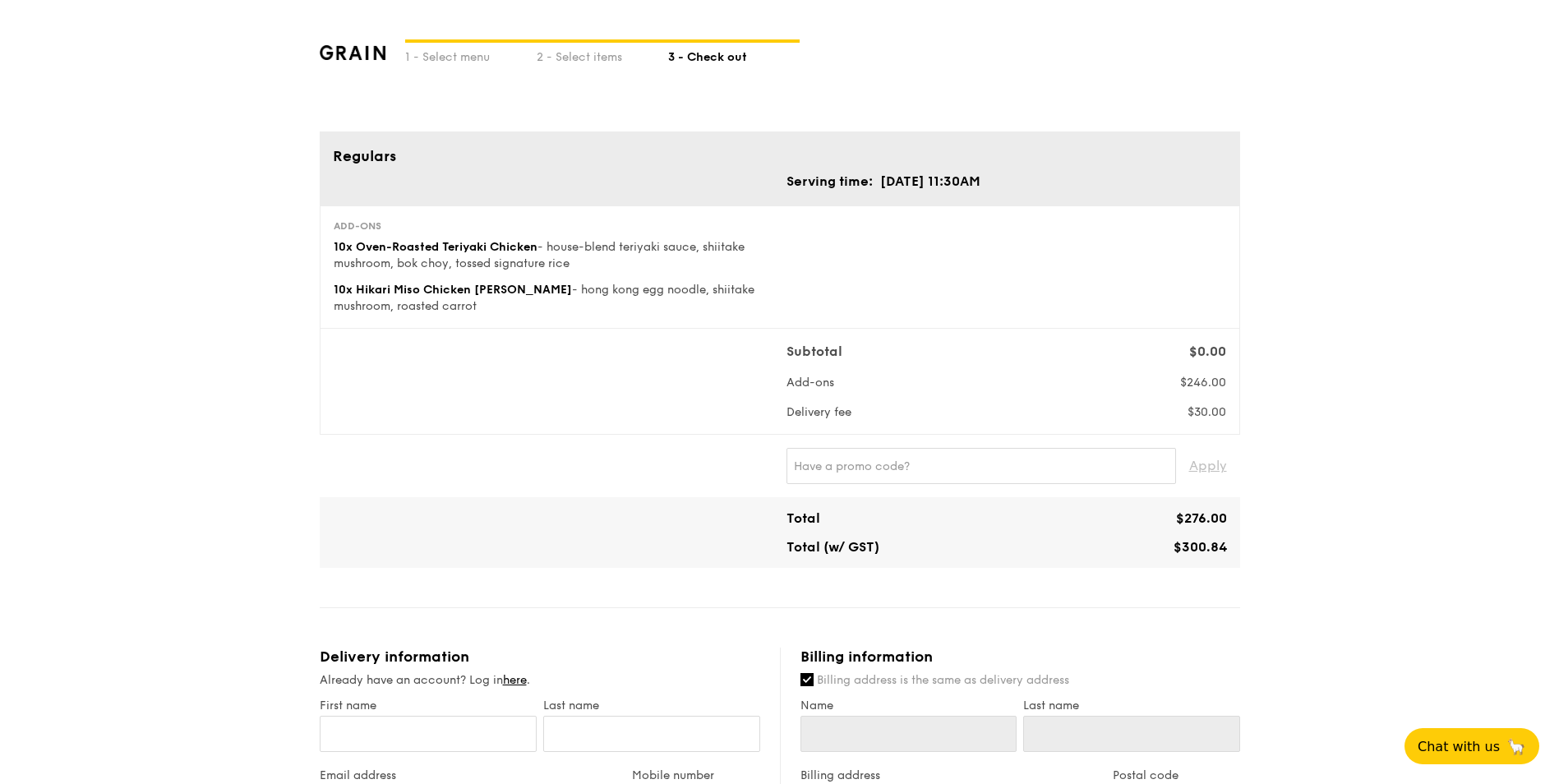
scroll to position [68, 0]
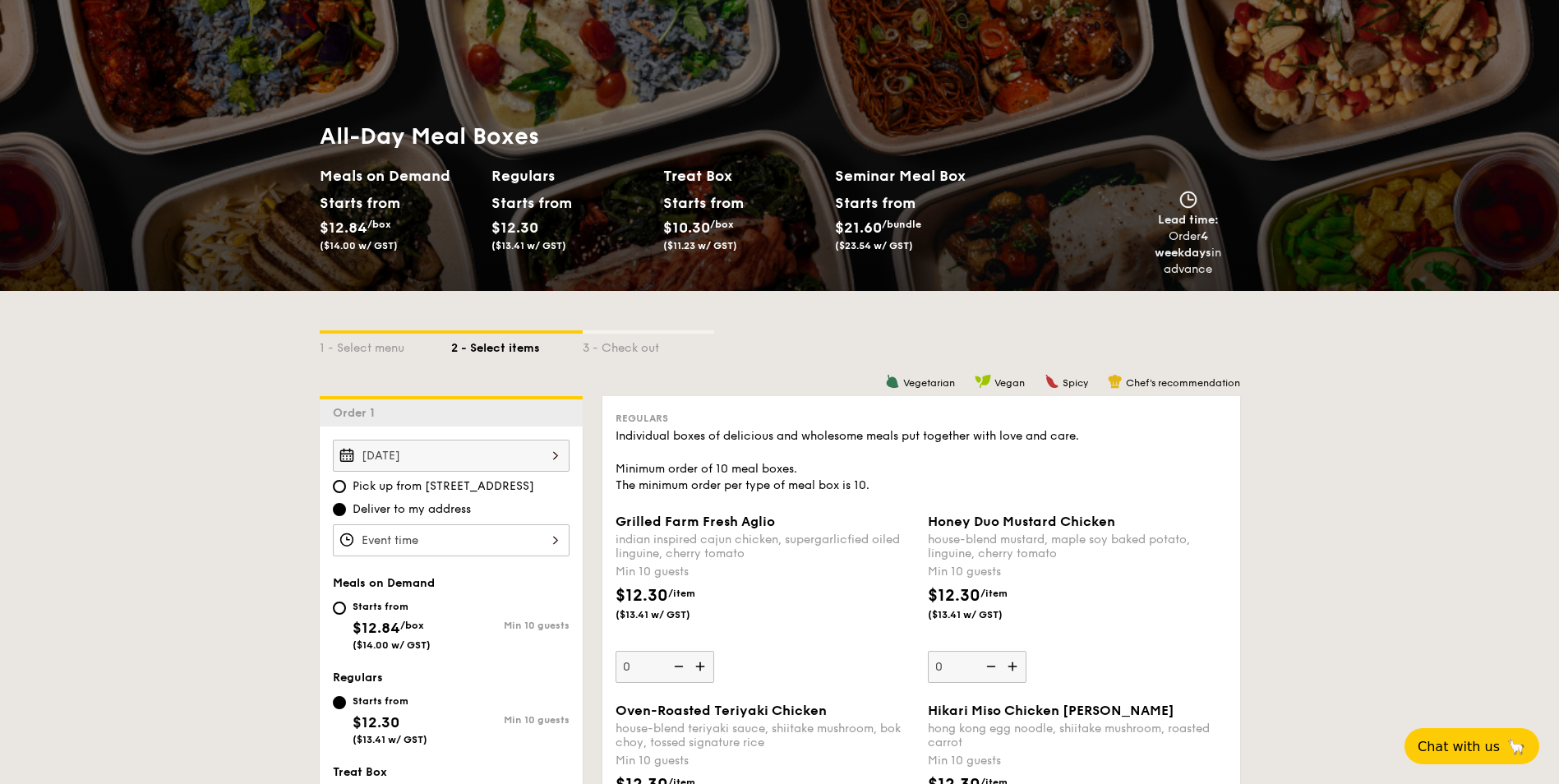
scroll to position [2091, 0]
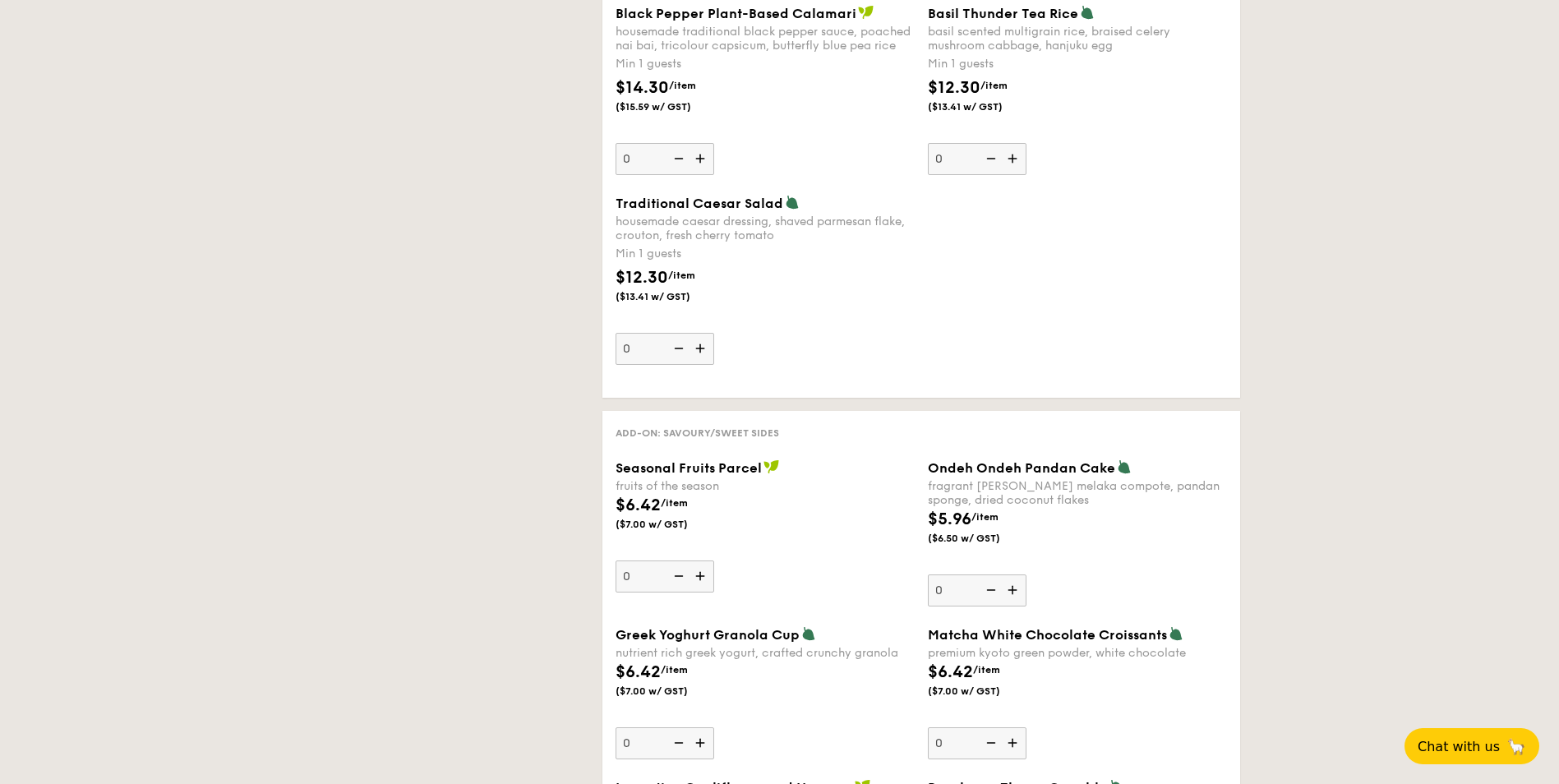
select select
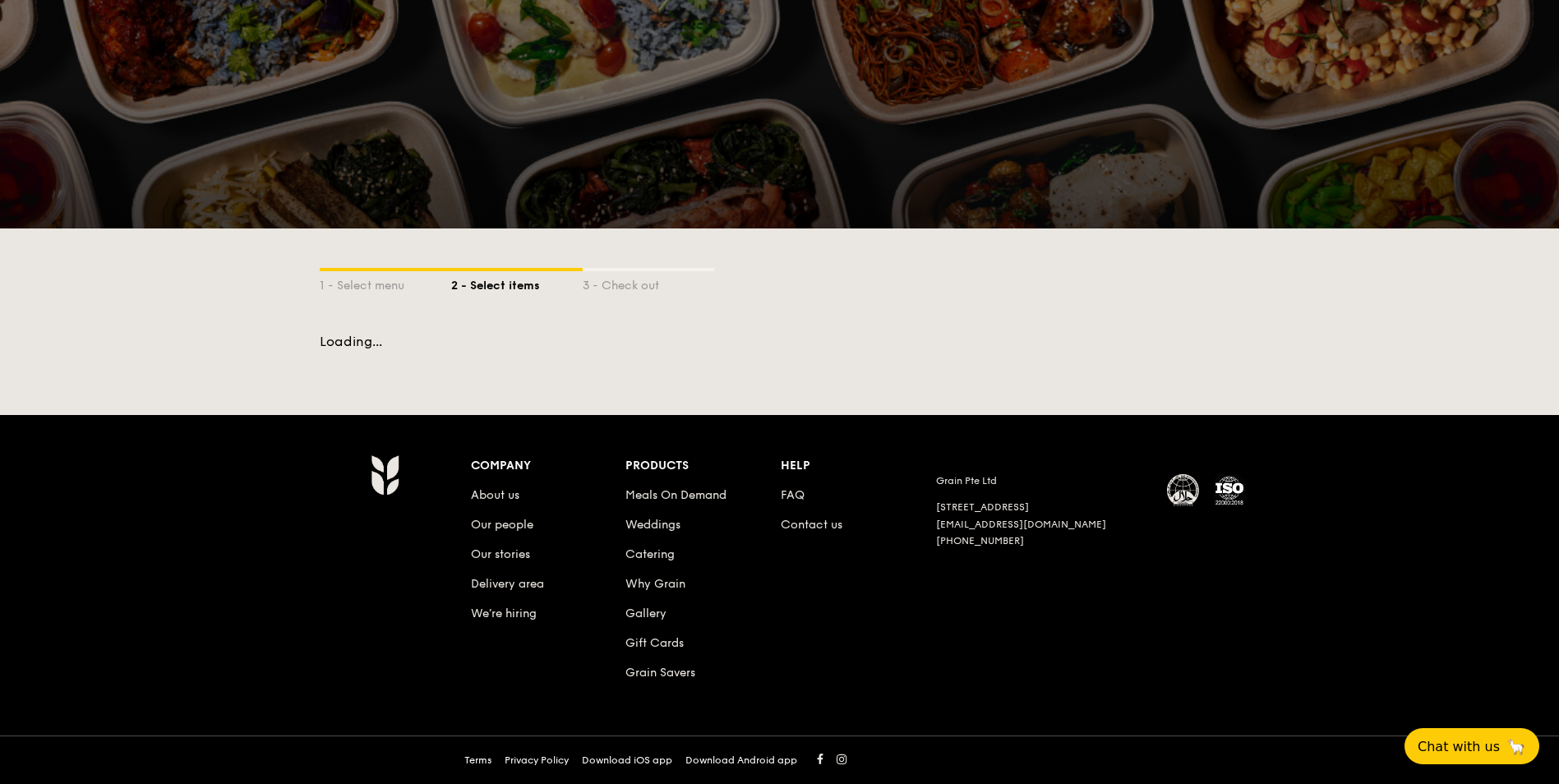
scroll to position [68, 0]
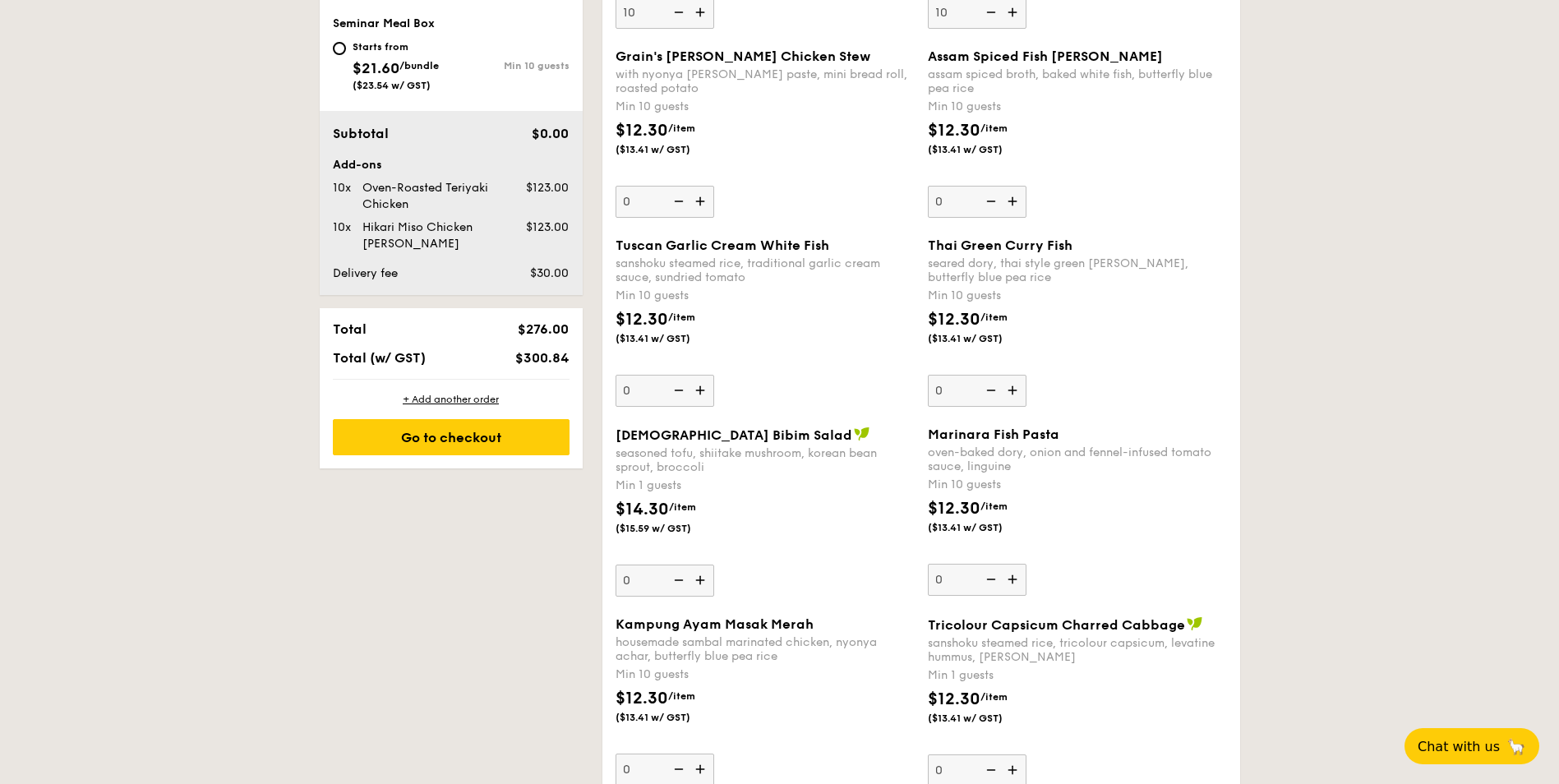
scroll to position [904, 0]
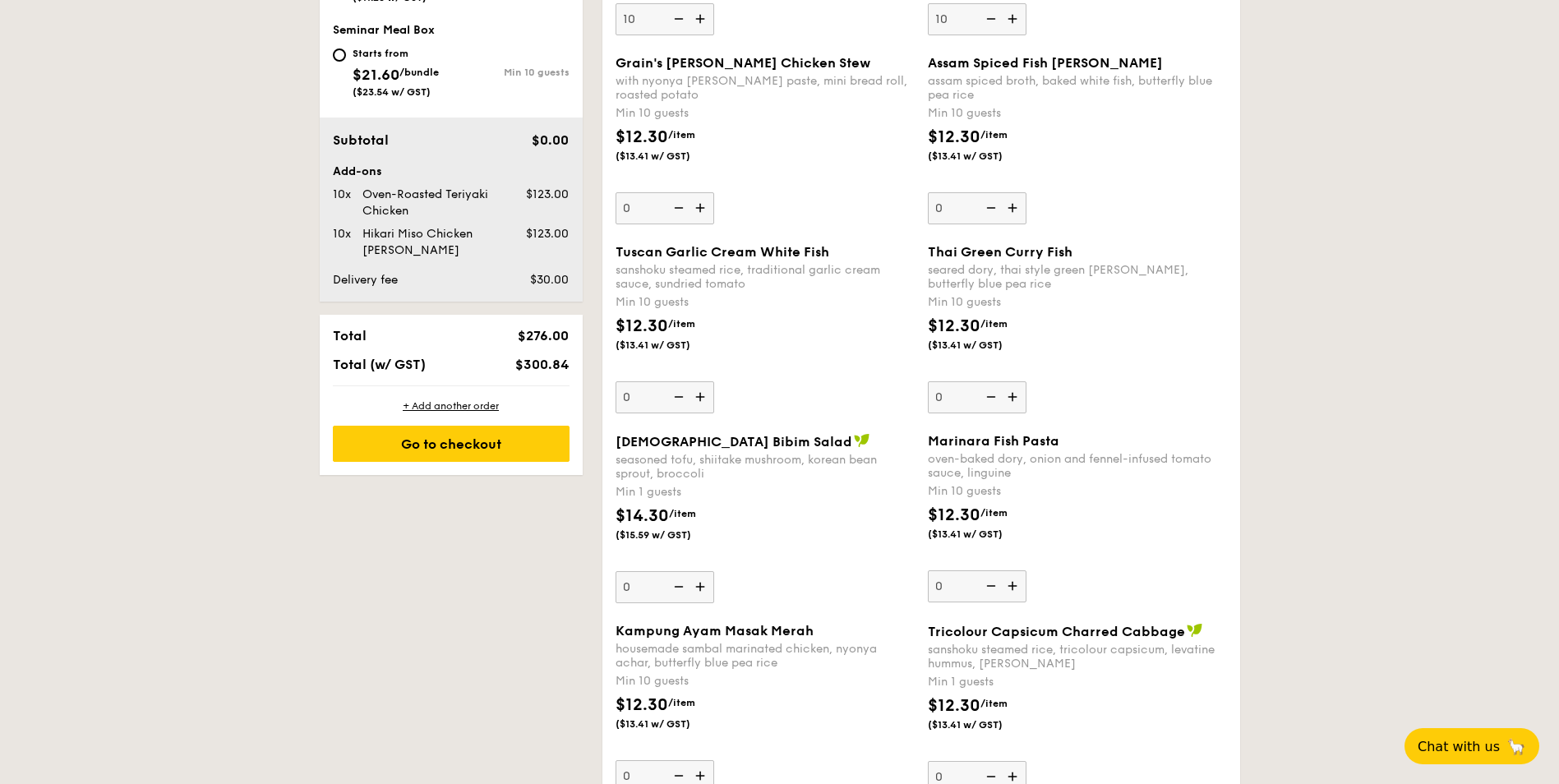
click at [702, 400] on img at bounding box center [702, 397] width 25 height 32
click at [702, 400] on input "0" at bounding box center [665, 397] width 98 height 32
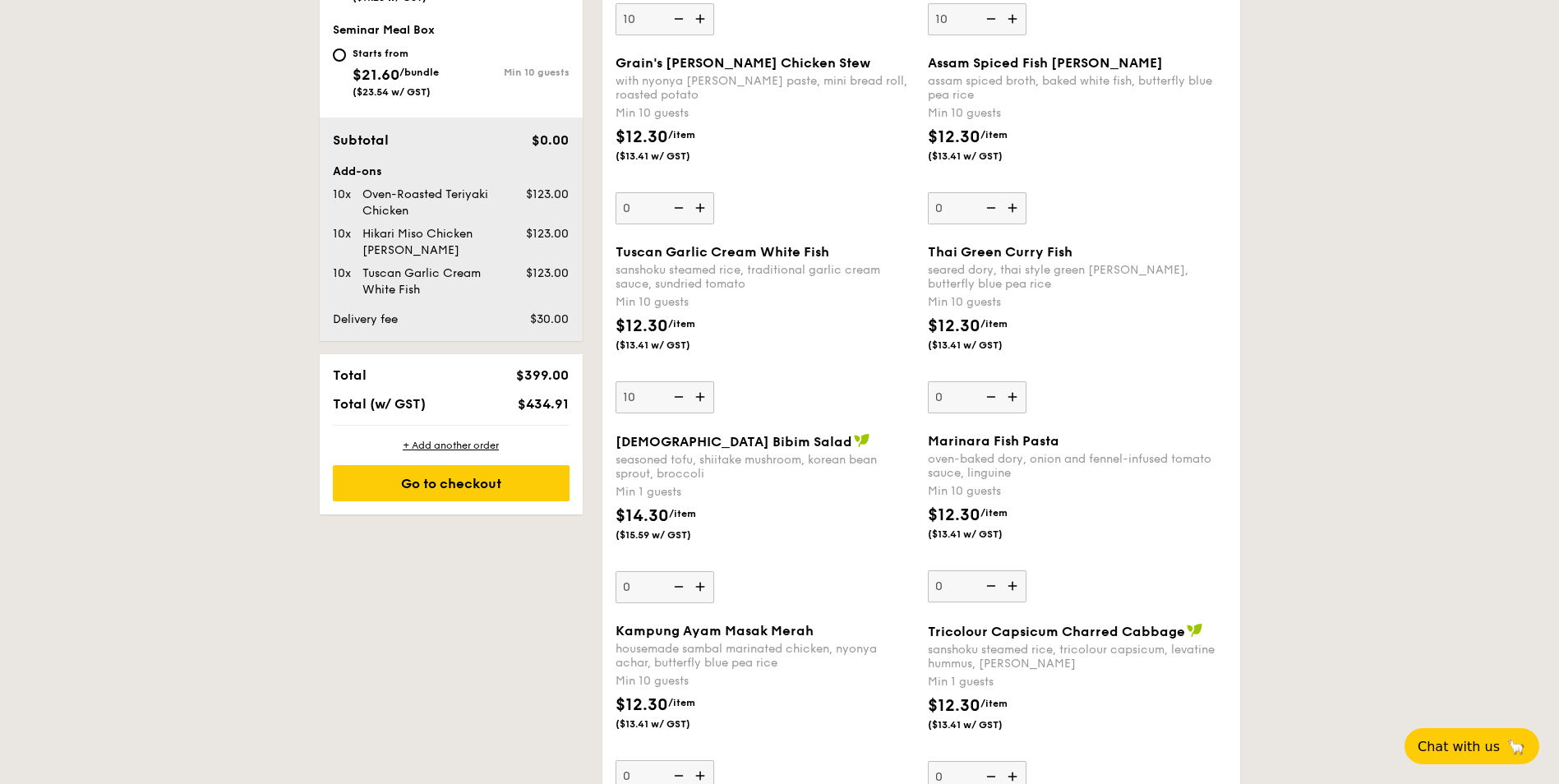
click at [702, 400] on img at bounding box center [702, 397] width 25 height 32
click at [702, 400] on input "10" at bounding box center [665, 397] width 98 height 32
click at [702, 400] on img at bounding box center [702, 397] width 25 height 32
click at [702, 400] on input "11" at bounding box center [665, 397] width 98 height 32
click at [702, 400] on img at bounding box center [702, 397] width 25 height 32
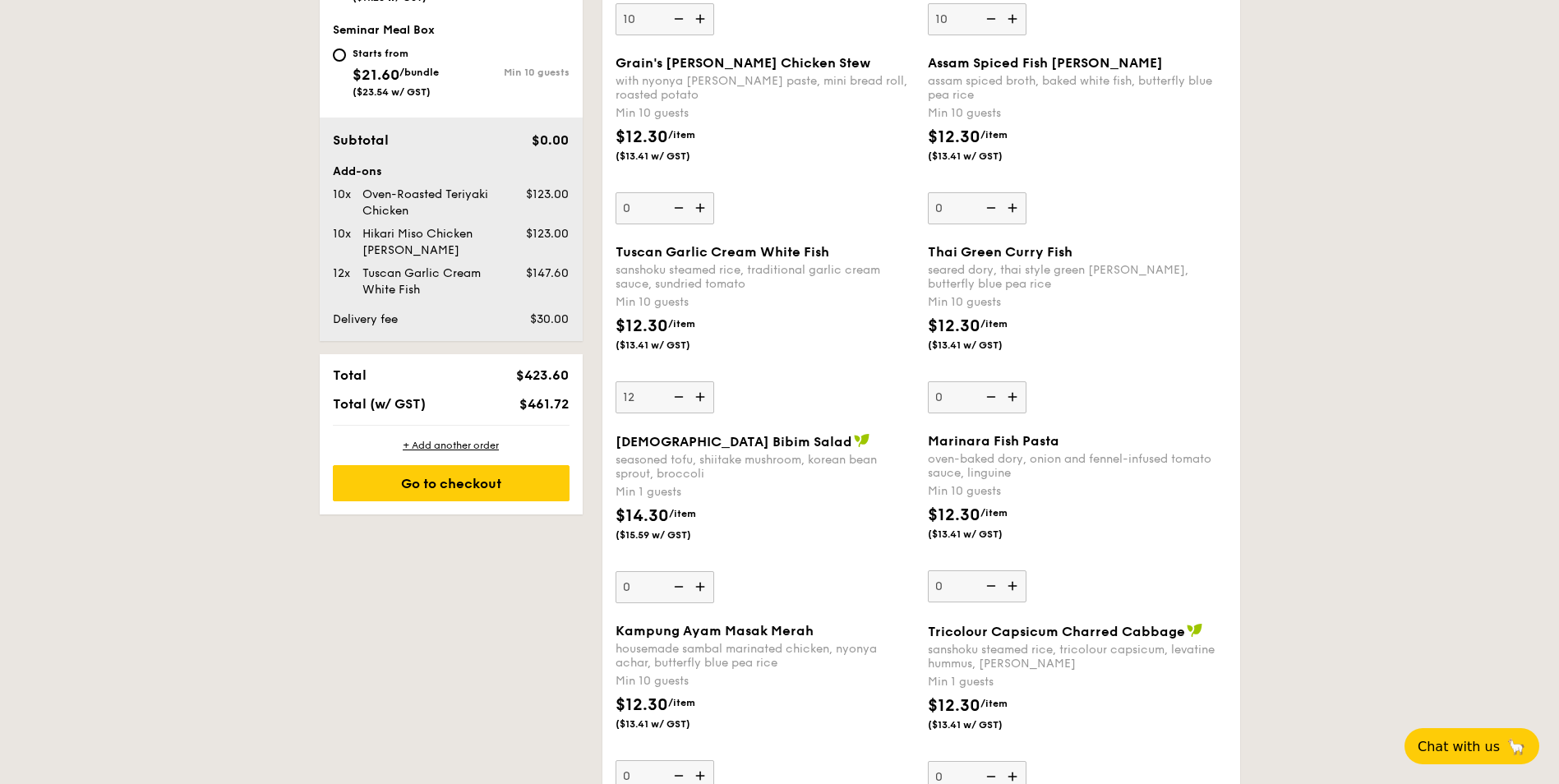
click at [702, 400] on input "12" at bounding box center [665, 397] width 98 height 32
click at [702, 400] on img at bounding box center [702, 397] width 25 height 32
click at [702, 400] on input "13" at bounding box center [665, 397] width 98 height 32
click at [702, 400] on img at bounding box center [702, 397] width 25 height 32
click at [702, 400] on input "14" at bounding box center [665, 397] width 98 height 32
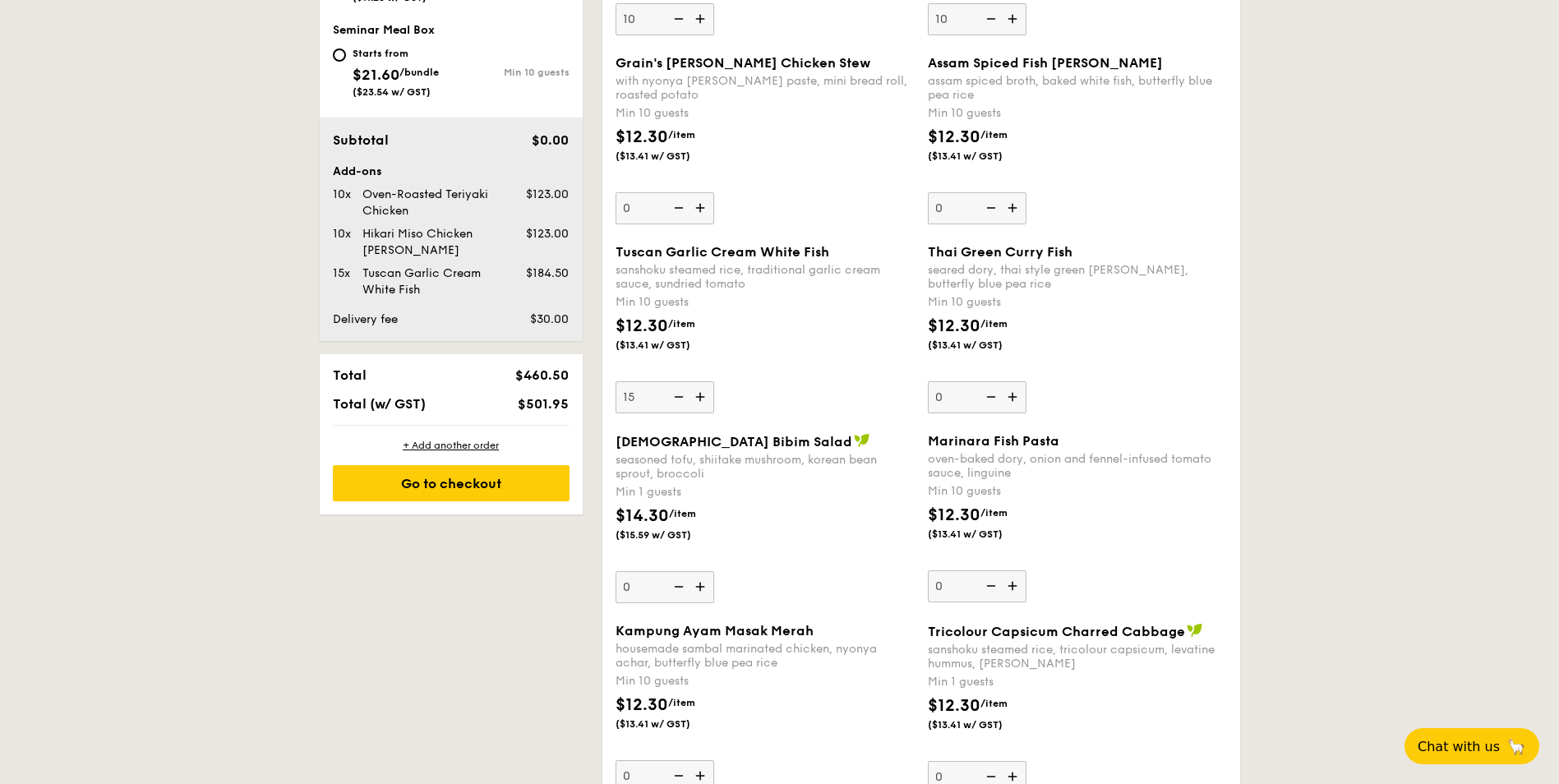
click at [702, 400] on img at bounding box center [702, 397] width 25 height 32
click at [702, 400] on input "15" at bounding box center [665, 397] width 98 height 32
click at [681, 398] on img at bounding box center [677, 397] width 25 height 32
click at [681, 398] on input "16" at bounding box center [665, 397] width 98 height 32
click at [681, 397] on img at bounding box center [677, 397] width 25 height 32
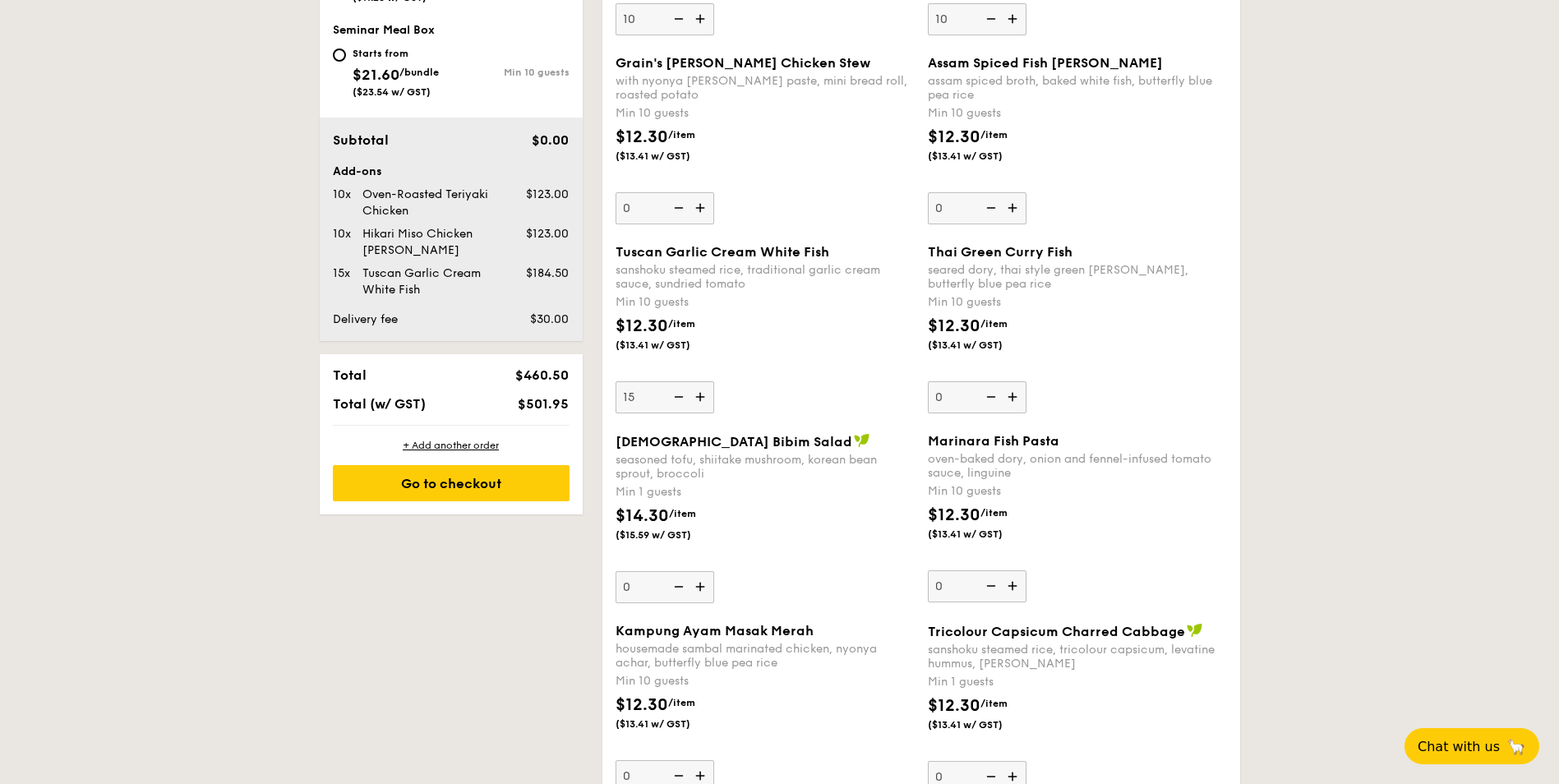
click at [681, 397] on input "15" at bounding box center [665, 397] width 98 height 32
click at [681, 397] on img at bounding box center [677, 397] width 25 height 32
click at [681, 397] on input "14" at bounding box center [665, 397] width 98 height 32
click at [681, 397] on img at bounding box center [677, 397] width 25 height 32
click at [681, 397] on input "13" at bounding box center [665, 397] width 98 height 32
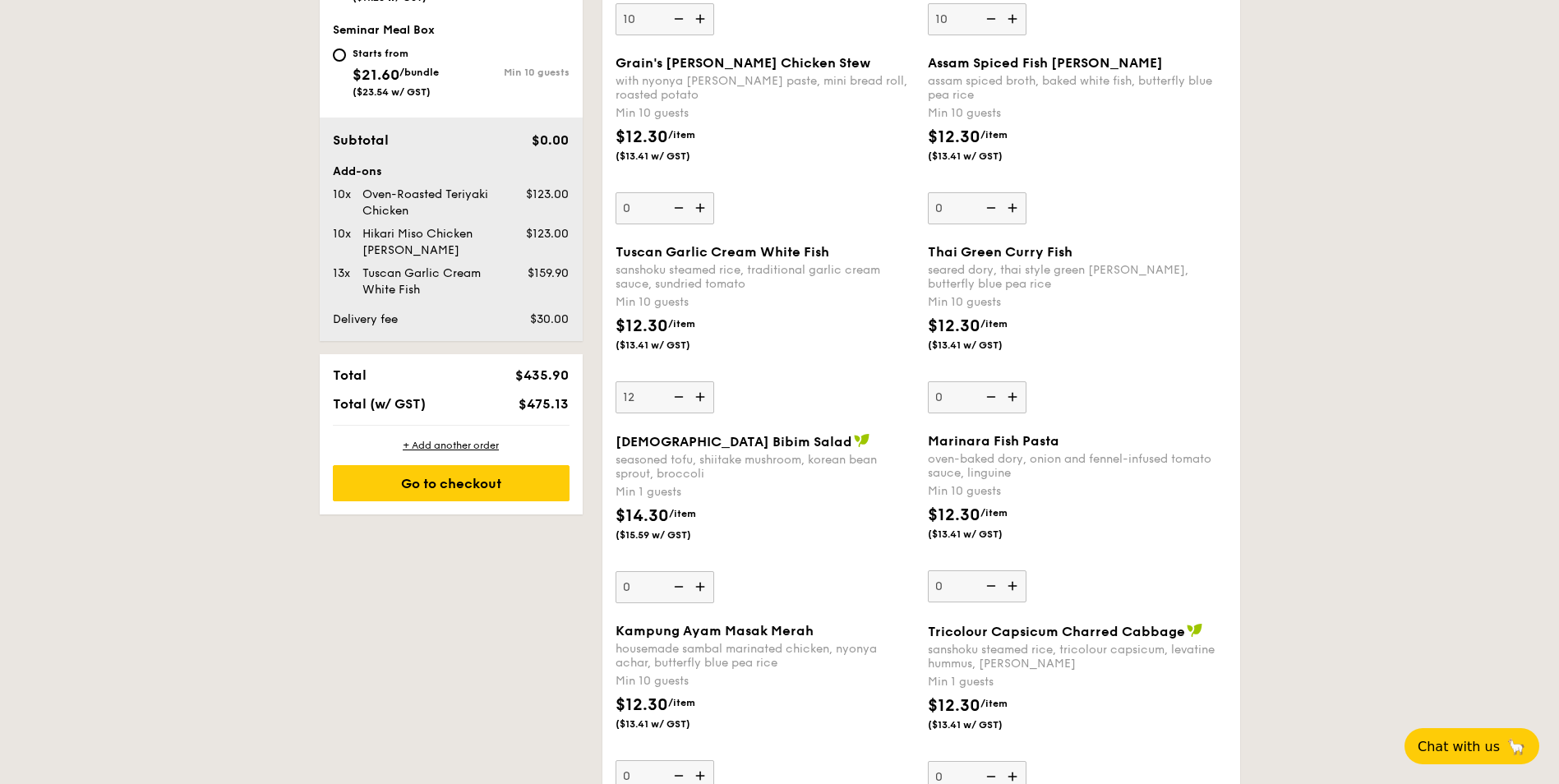
click at [681, 397] on img at bounding box center [677, 397] width 25 height 32
click at [681, 397] on input "12" at bounding box center [665, 397] width 98 height 32
click at [681, 397] on img at bounding box center [677, 397] width 25 height 32
click at [681, 397] on input "11" at bounding box center [665, 397] width 98 height 32
type input "10"
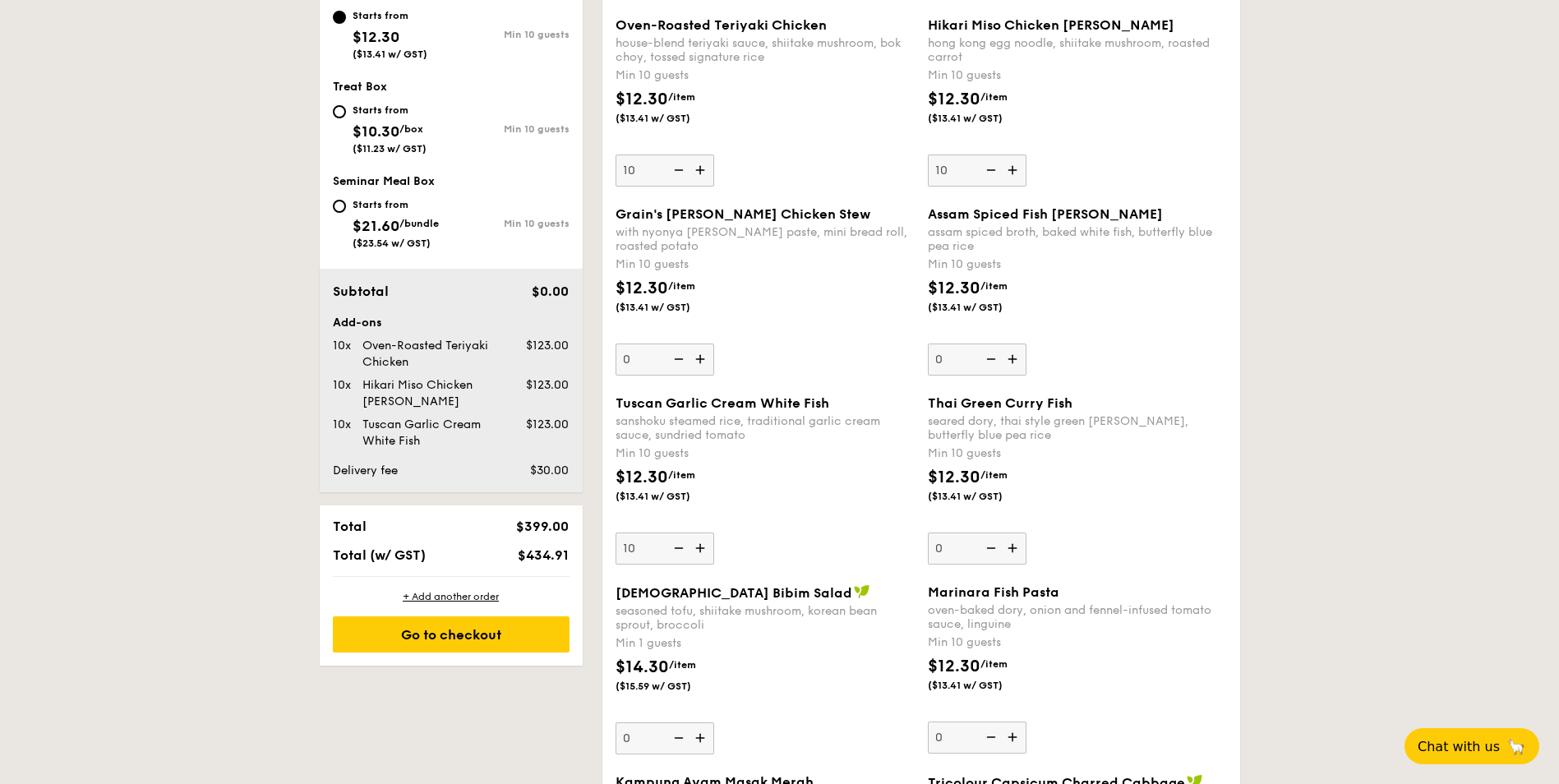
scroll to position [657, 0]
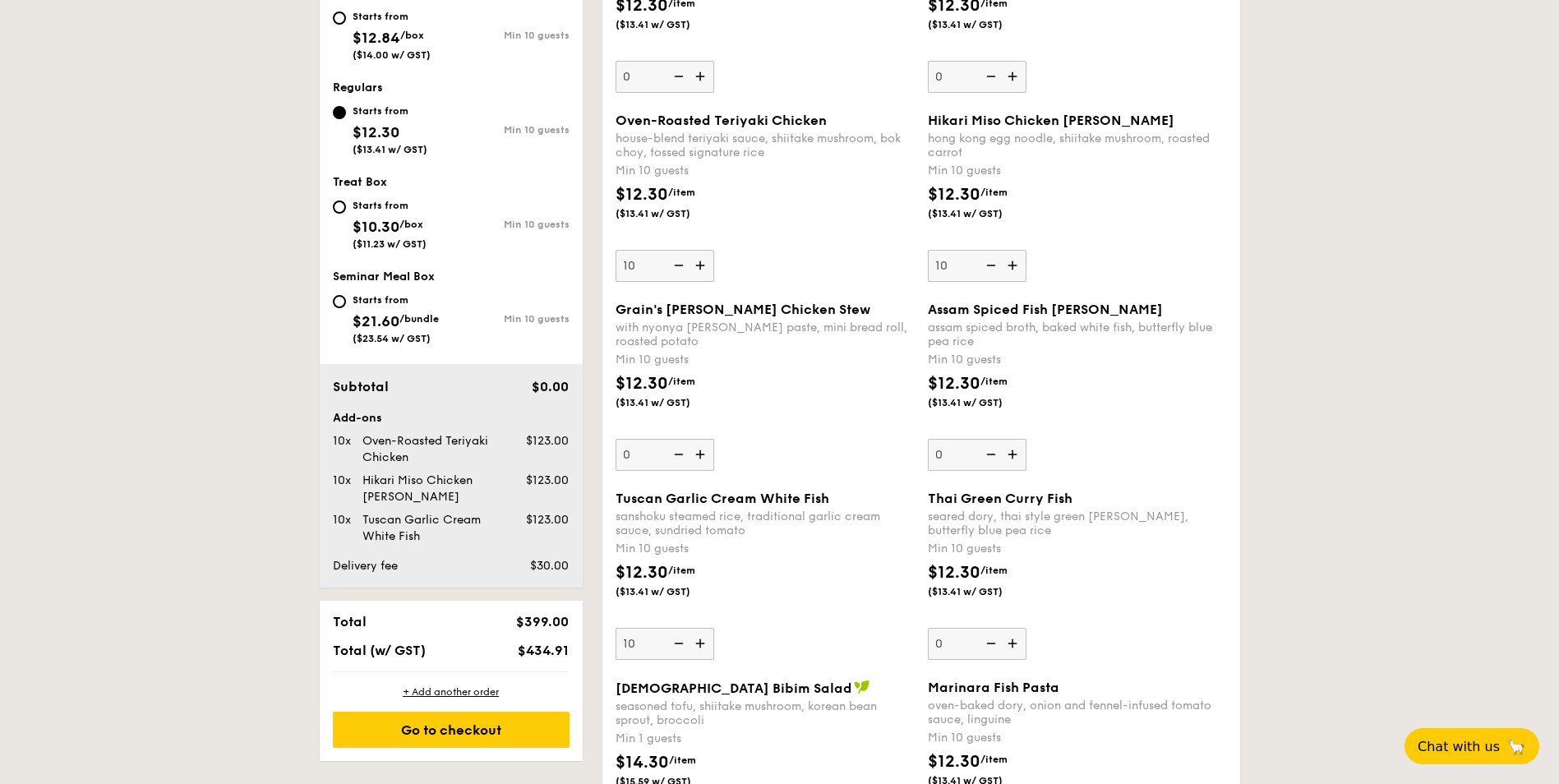
click at [994, 264] on img at bounding box center [990, 265] width 25 height 32
click at [994, 264] on input "10" at bounding box center [977, 265] width 98 height 32
type input "0"
click at [994, 264] on img at bounding box center [990, 265] width 25 height 32
click at [994, 264] on input "0" at bounding box center [977, 265] width 98 height 32
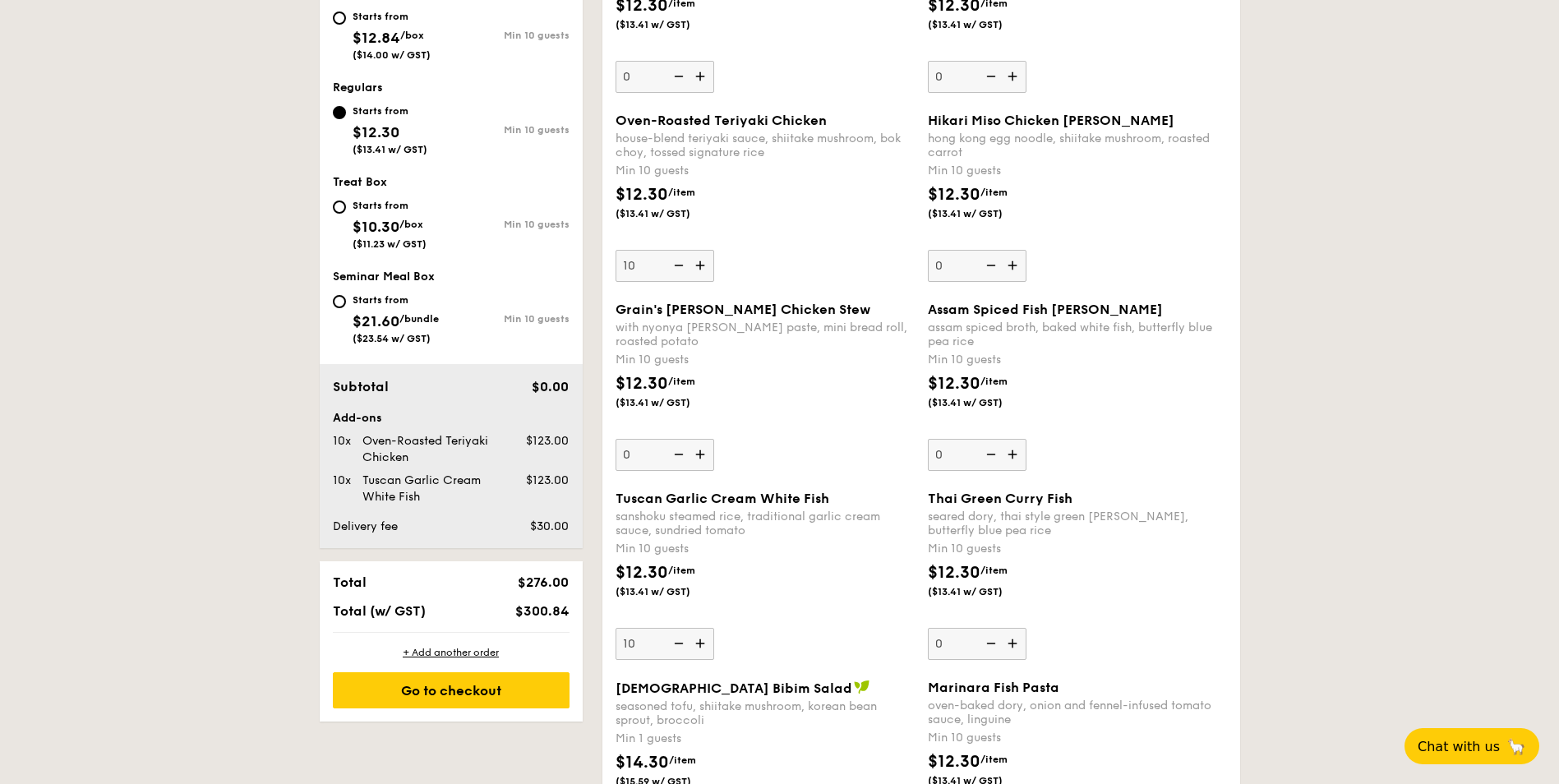
click at [994, 264] on img at bounding box center [990, 265] width 25 height 32
click at [994, 264] on input "0" at bounding box center [977, 265] width 98 height 32
click at [994, 264] on img at bounding box center [990, 265] width 25 height 32
click at [994, 264] on input "0" at bounding box center [977, 265] width 98 height 32
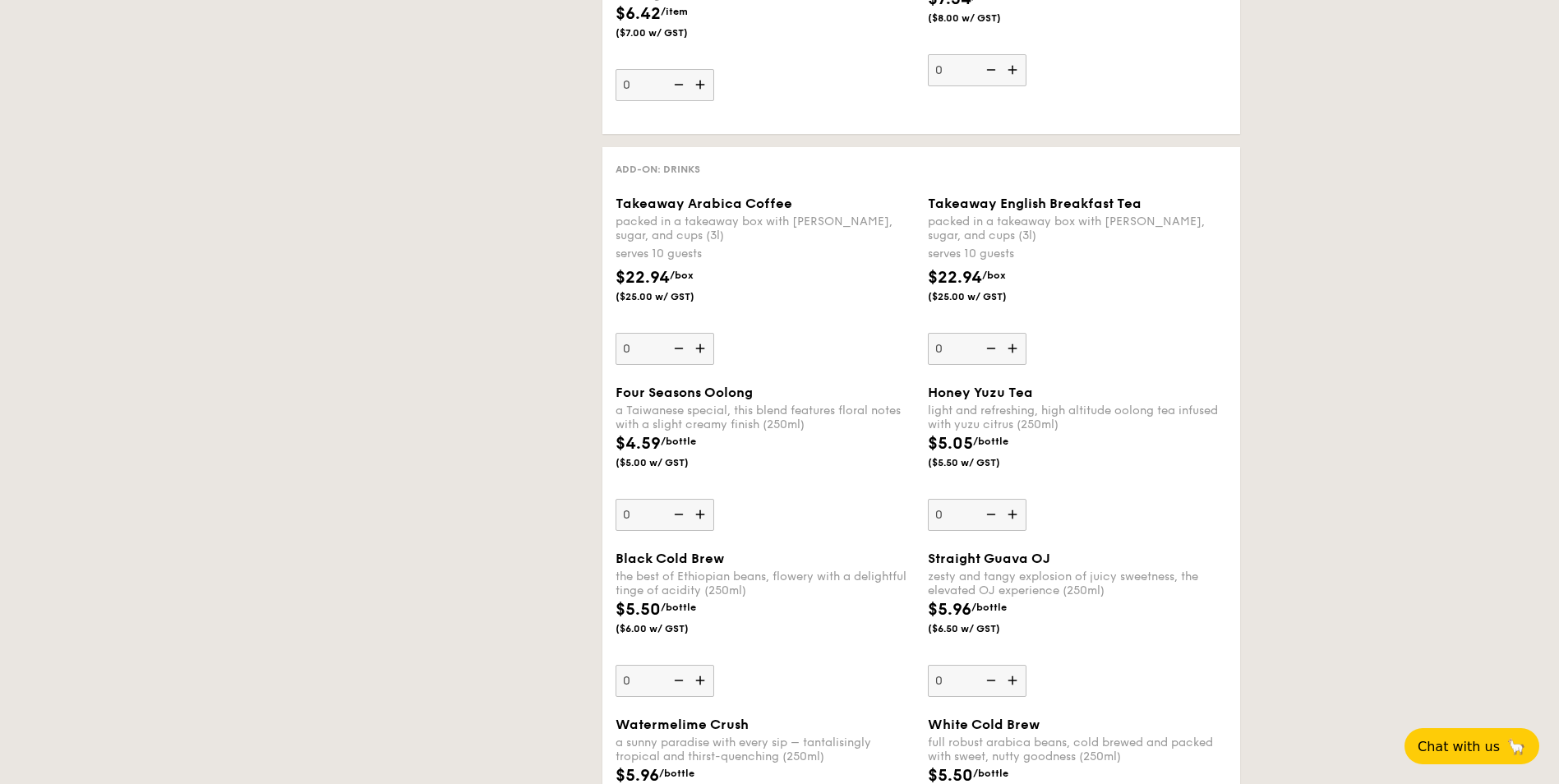
select select
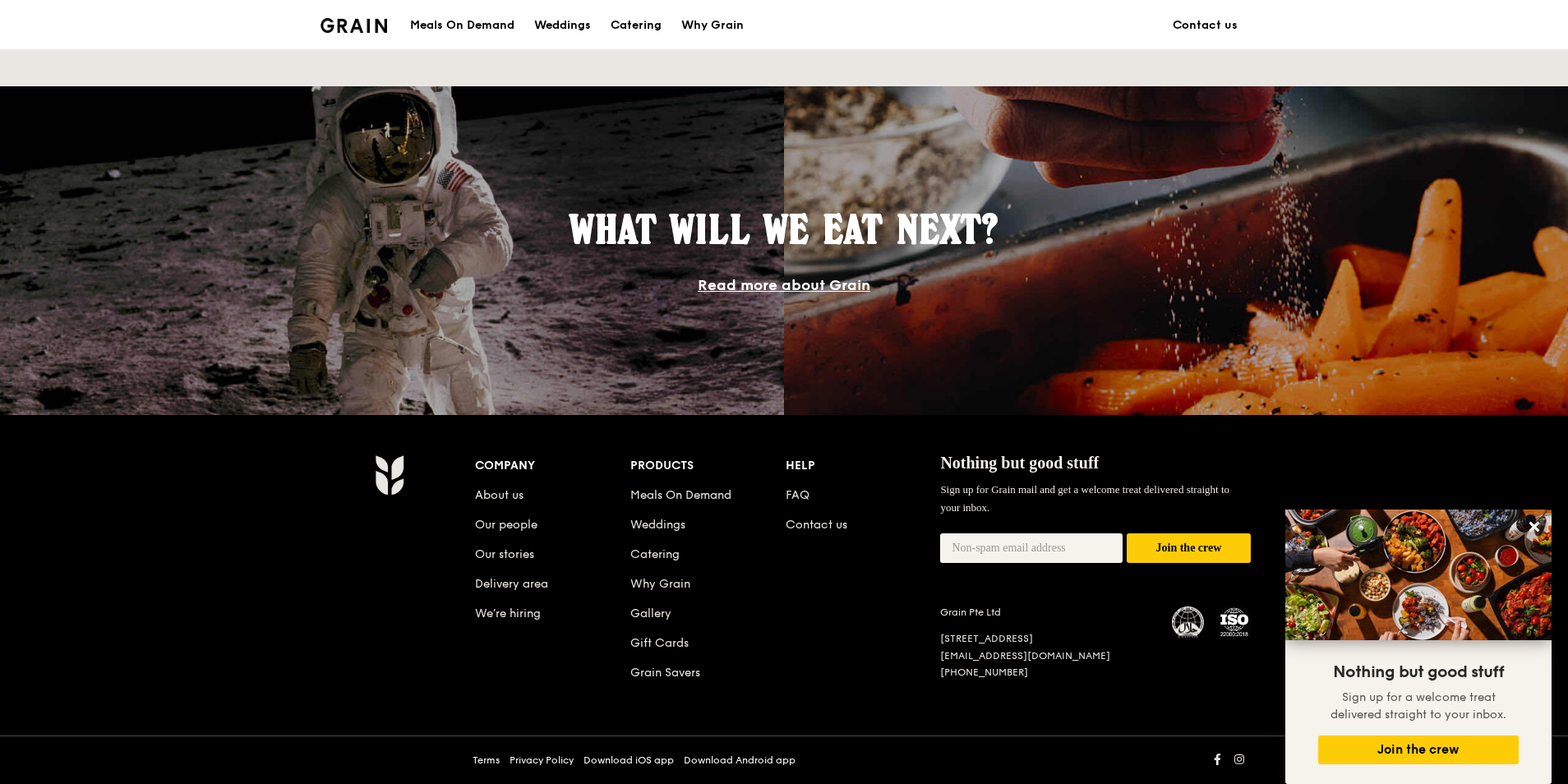
scroll to position [1292, 0]
